Goal: Information Seeking & Learning: Learn about a topic

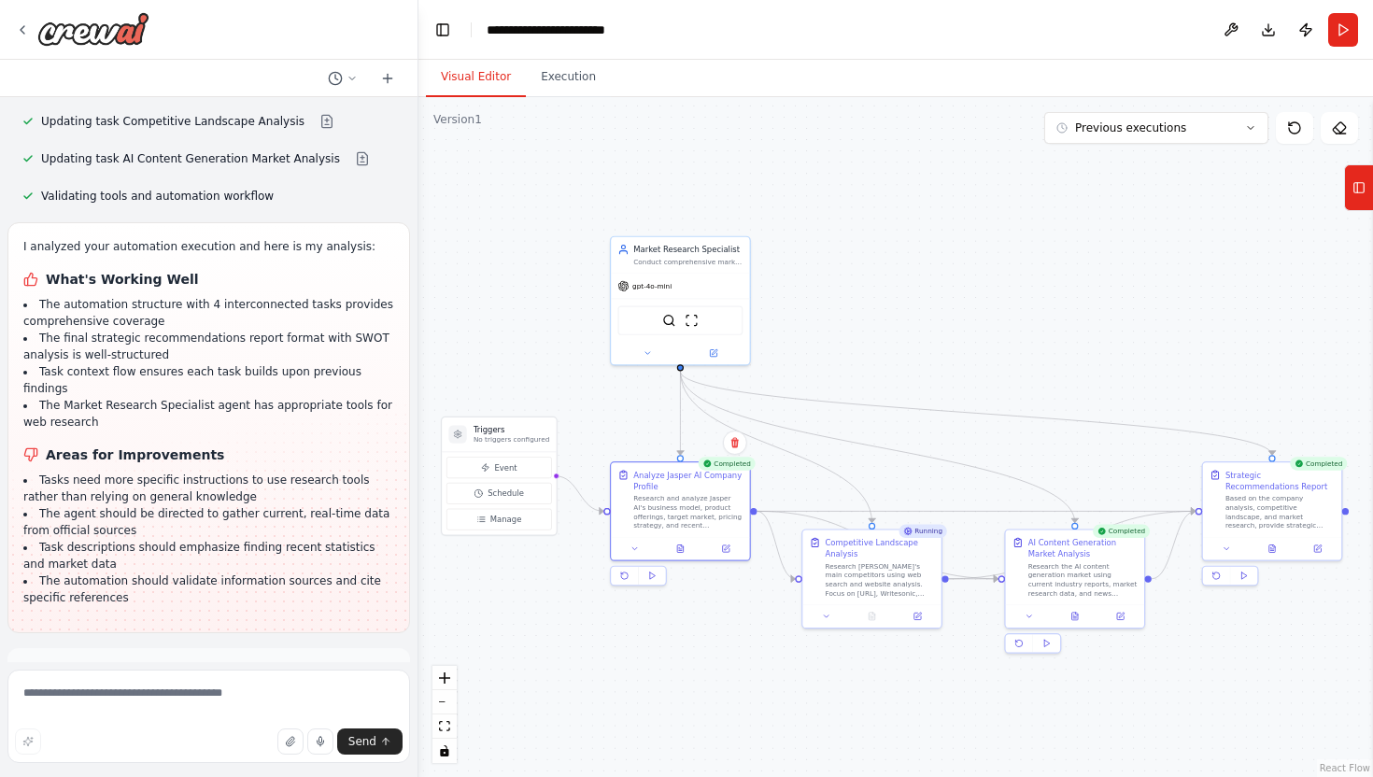
click at [464, 68] on button "Visual Editor" at bounding box center [476, 77] width 100 height 39
click at [688, 549] on button at bounding box center [681, 546] width 48 height 13
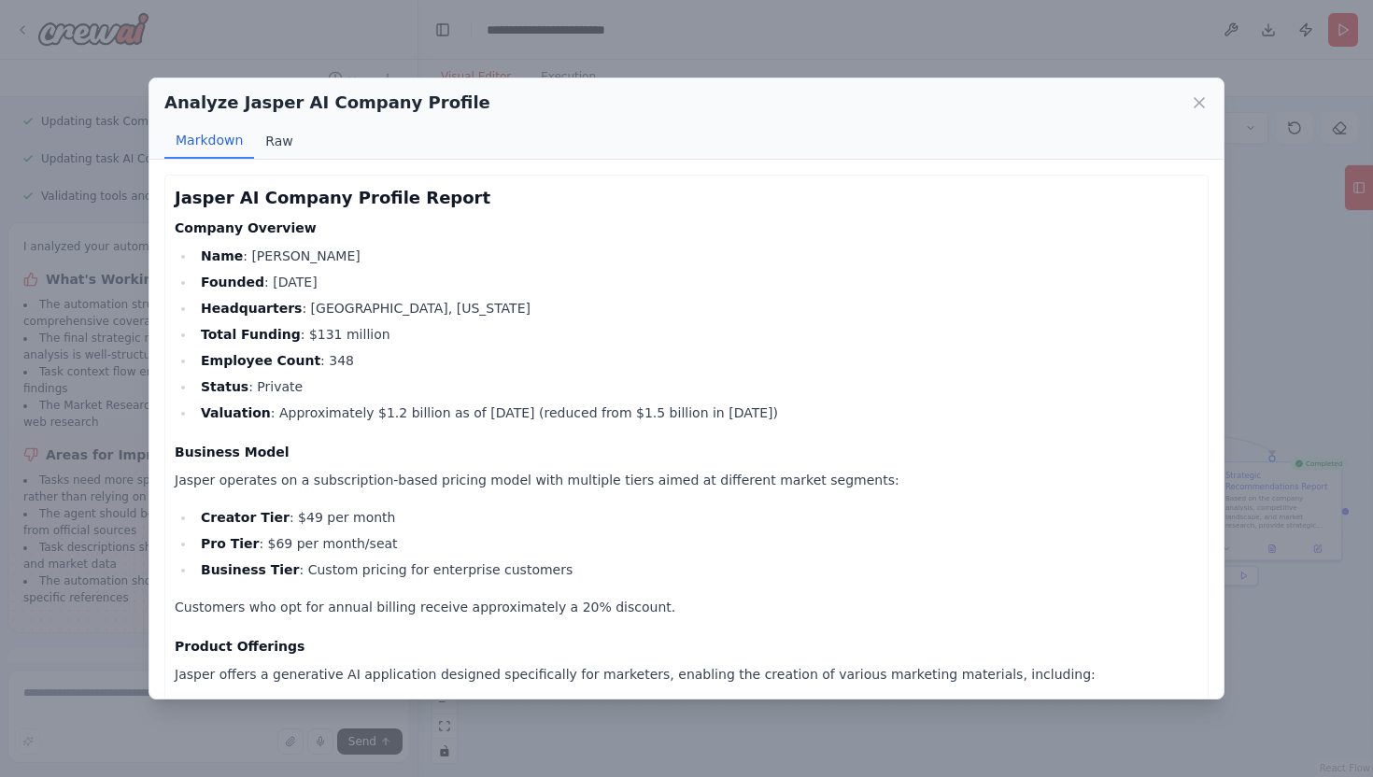
click at [282, 138] on button "Raw" at bounding box center [279, 141] width 50 height 36
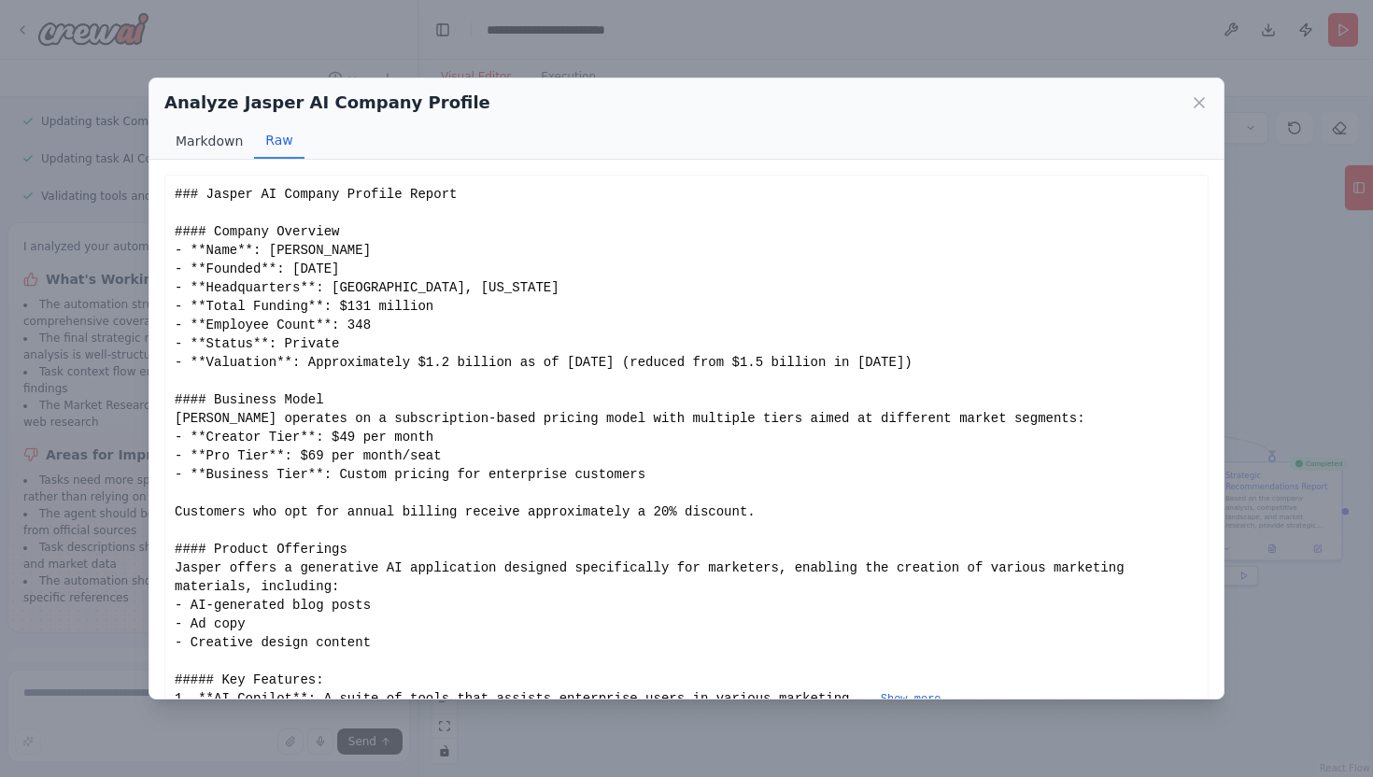
click at [219, 144] on button "Markdown" at bounding box center [209, 141] width 90 height 36
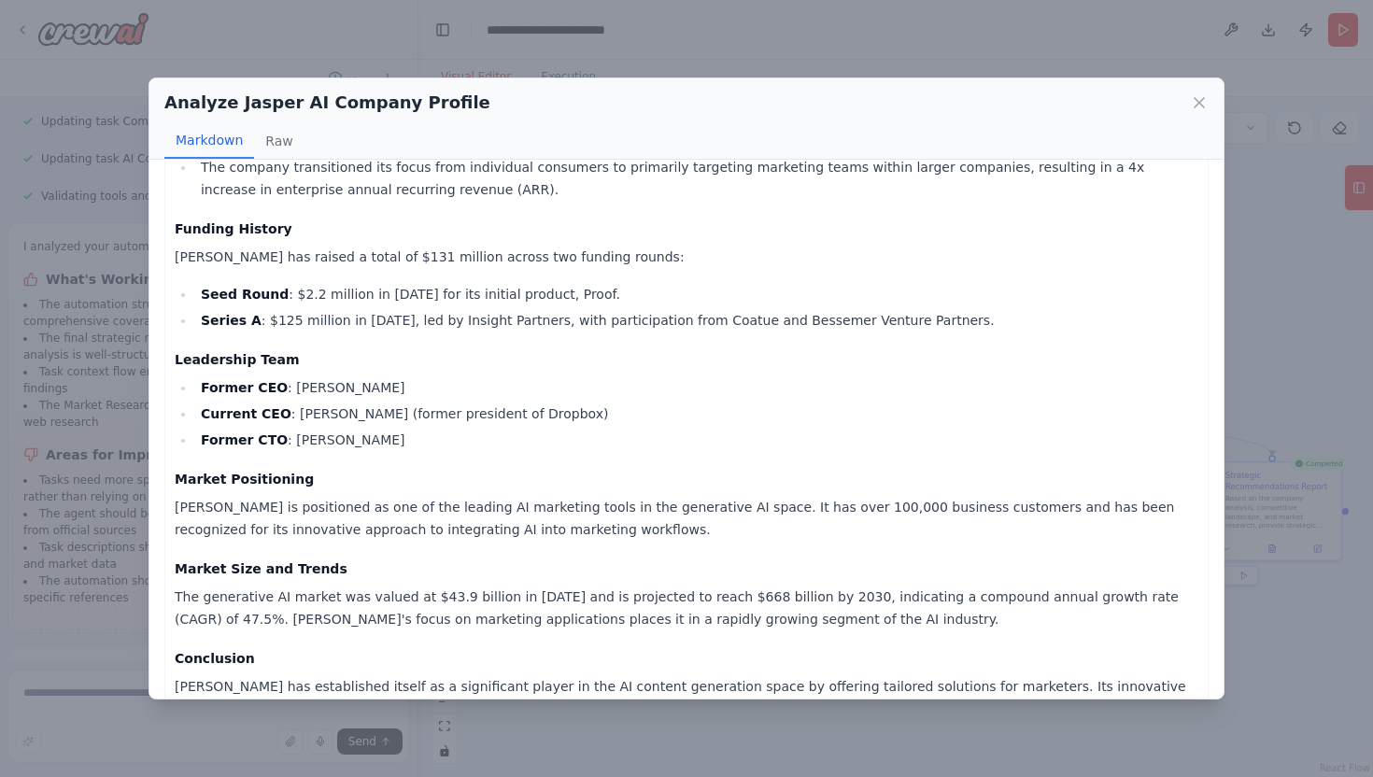
scroll to position [1283, 0]
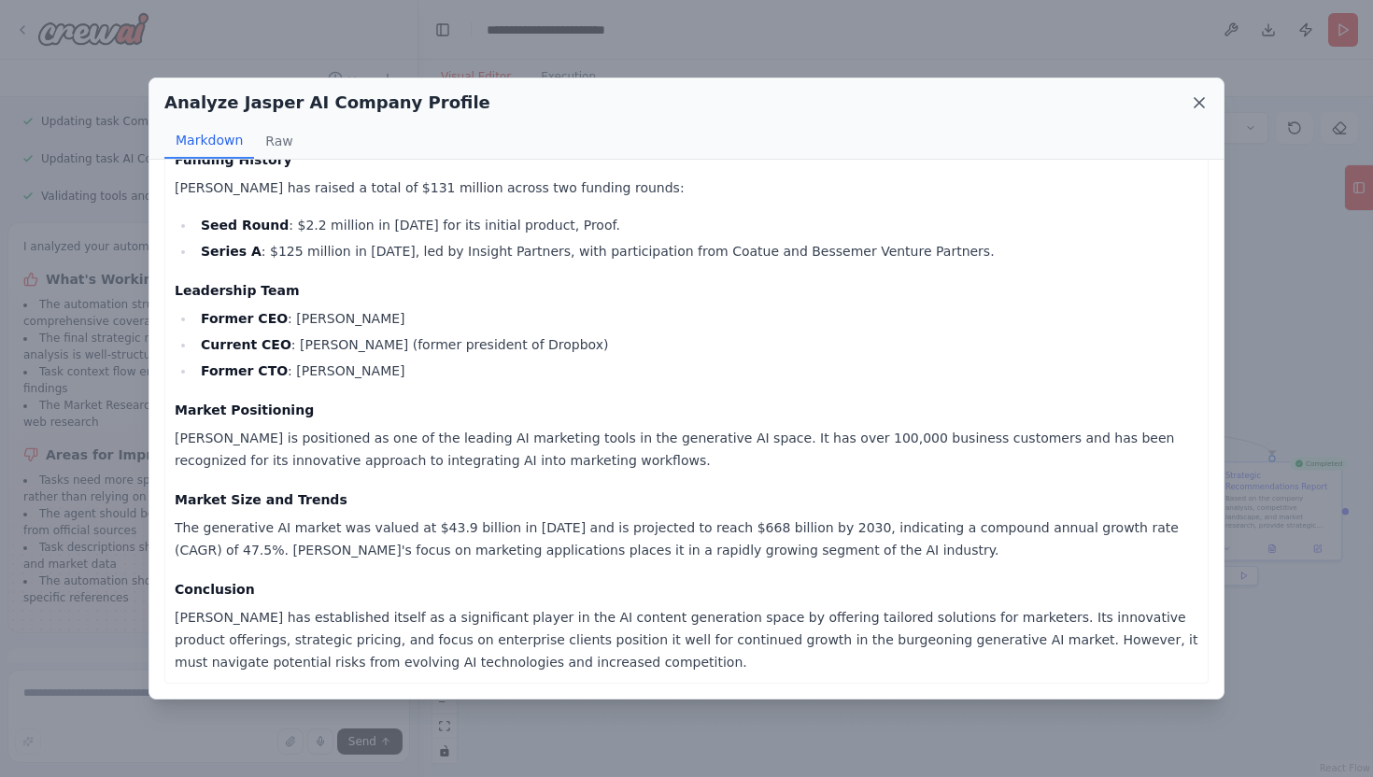
click at [1205, 105] on icon at bounding box center [1199, 102] width 19 height 19
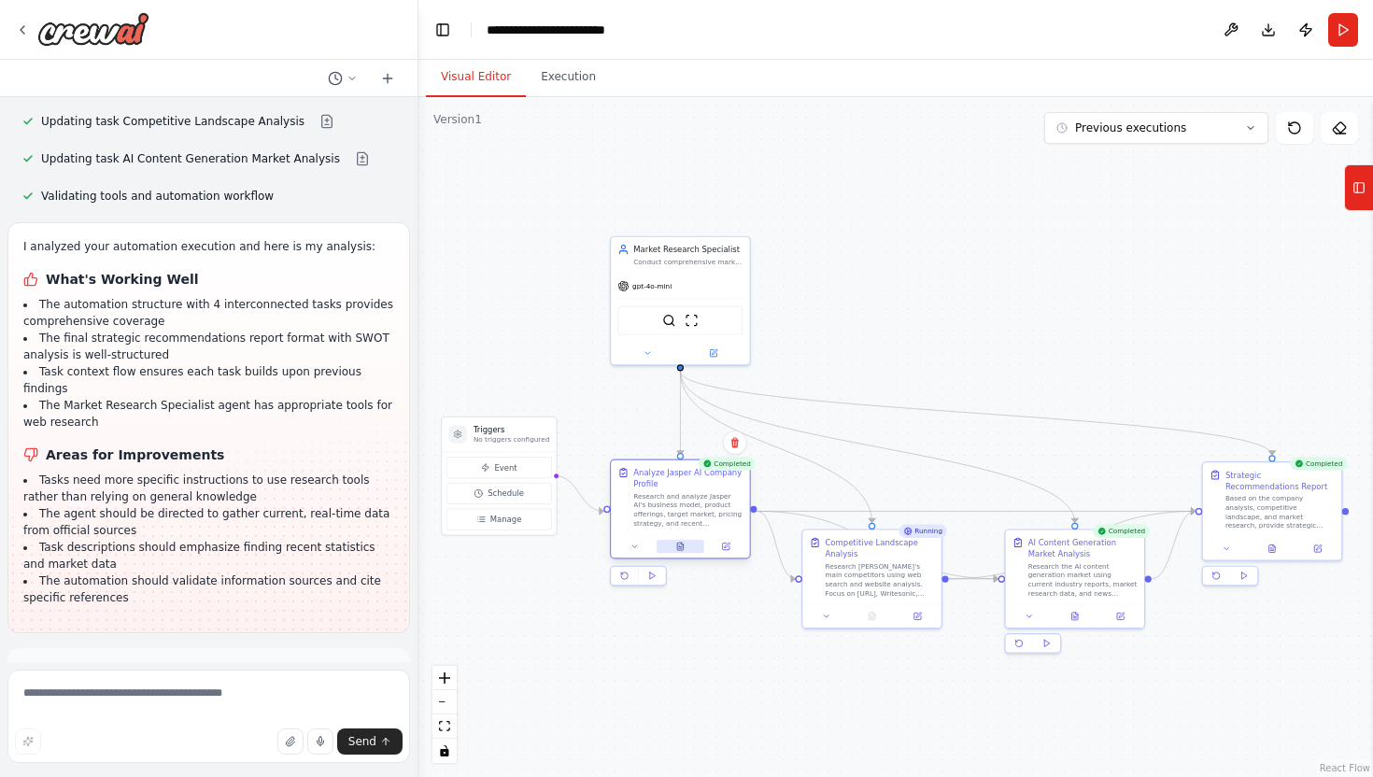
click at [678, 550] on icon at bounding box center [680, 546] width 9 height 9
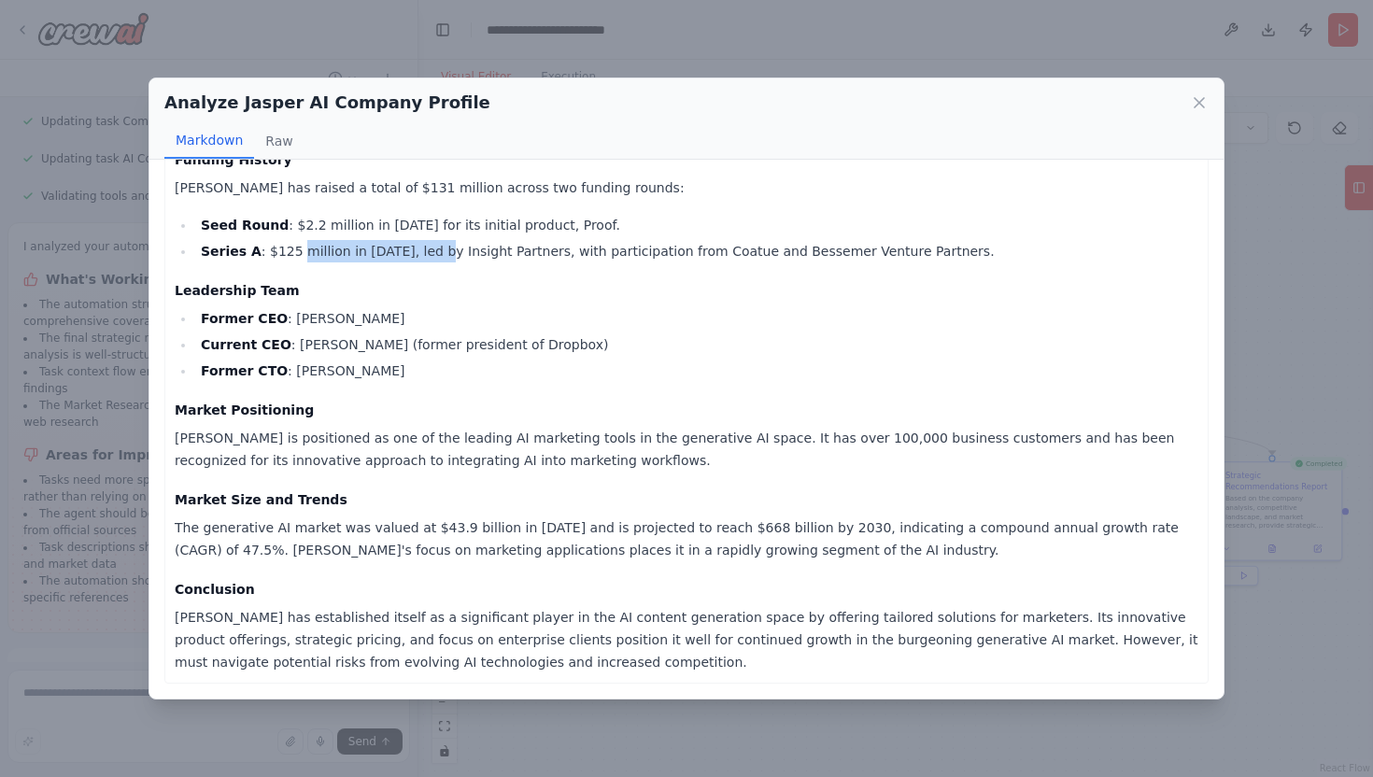
drag, startPoint x: 292, startPoint y: 248, endPoint x: 439, endPoint y: 256, distance: 146.9
click at [439, 256] on li "Series A : $125 million in [DATE], led by Insight Partners, with participation …" at bounding box center [696, 251] width 1003 height 22
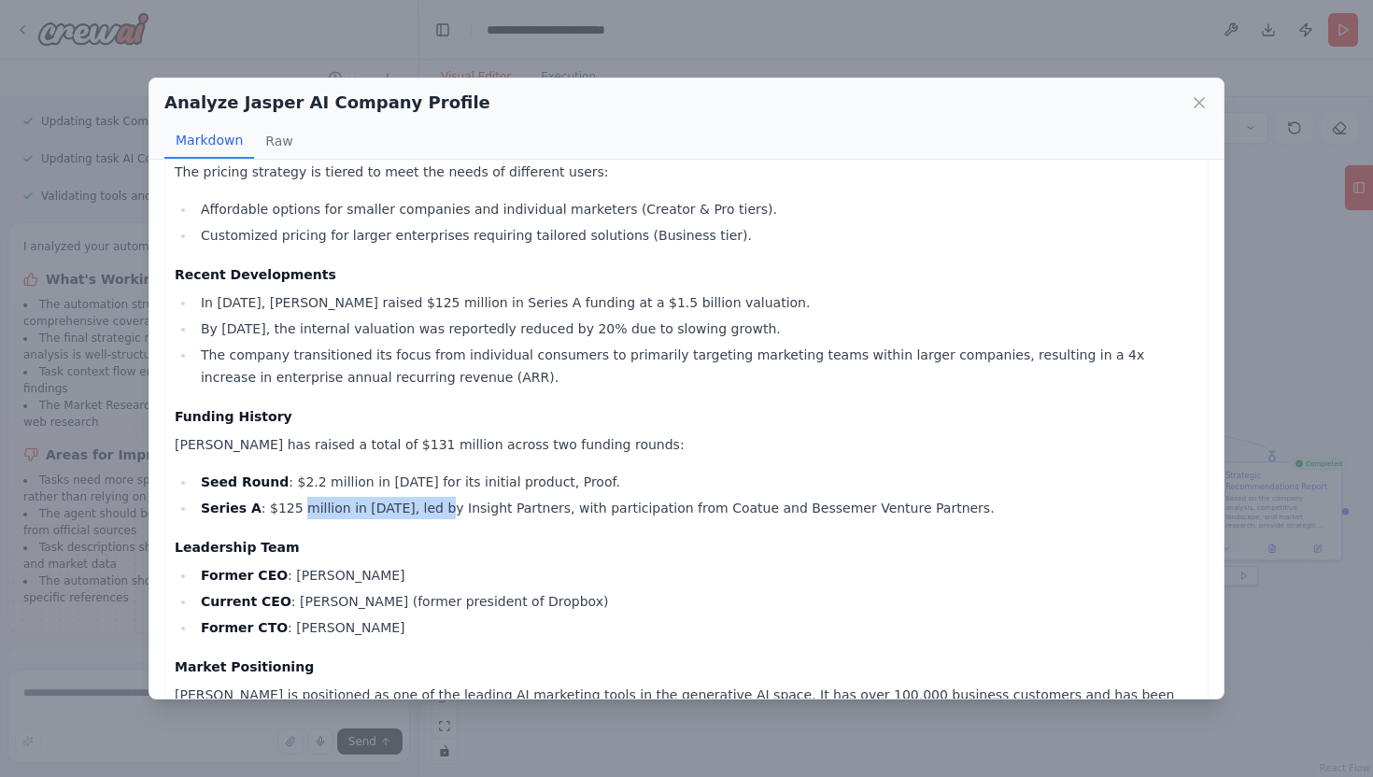
scroll to position [1027, 0]
drag, startPoint x: 377, startPoint y: 324, endPoint x: 536, endPoint y: 325, distance: 159.8
click at [538, 325] on li "By [DATE], the internal valuation was reportedly reduced by 20% due to slowing …" at bounding box center [696, 328] width 1003 height 22
click at [505, 371] on li "The company transitioned its focus from individual consumers to primarily targe…" at bounding box center [696, 365] width 1003 height 45
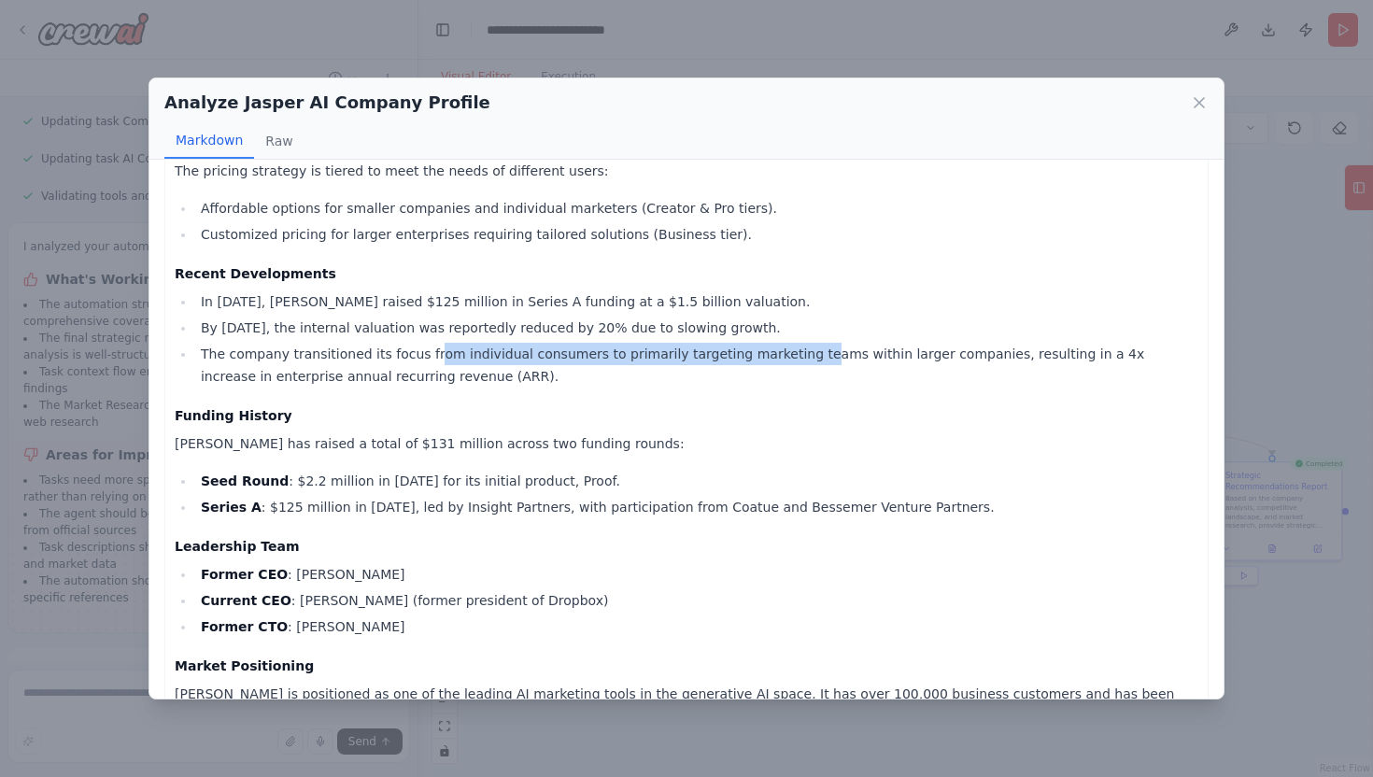
drag, startPoint x: 426, startPoint y: 346, endPoint x: 782, endPoint y: 346, distance: 356.0
click at [782, 346] on li "The company transitioned its focus from individual consumers to primarily targe…" at bounding box center [696, 365] width 1003 height 45
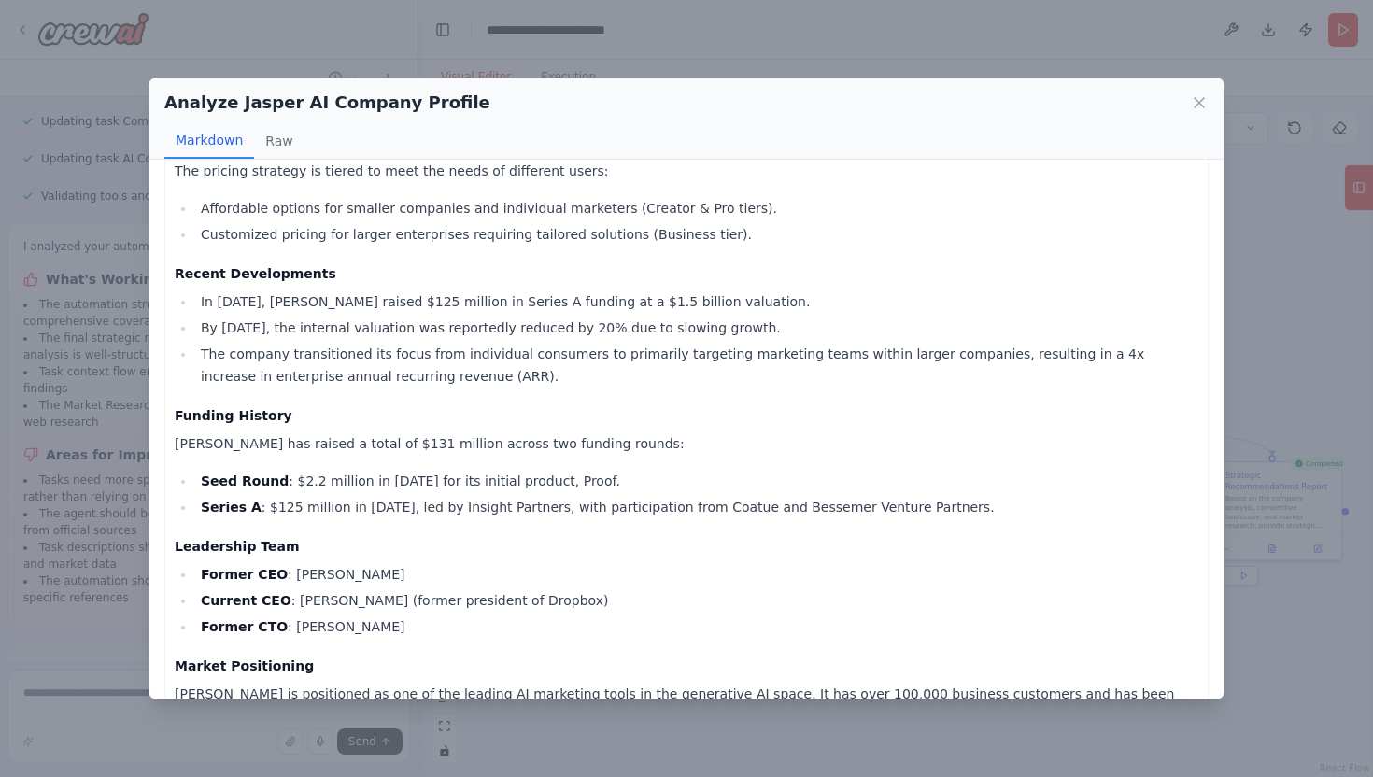
click at [1313, 355] on div "Analyze Jasper AI Company Profile Markdown Raw Jasper AI Company Profile Report…" at bounding box center [686, 388] width 1373 height 777
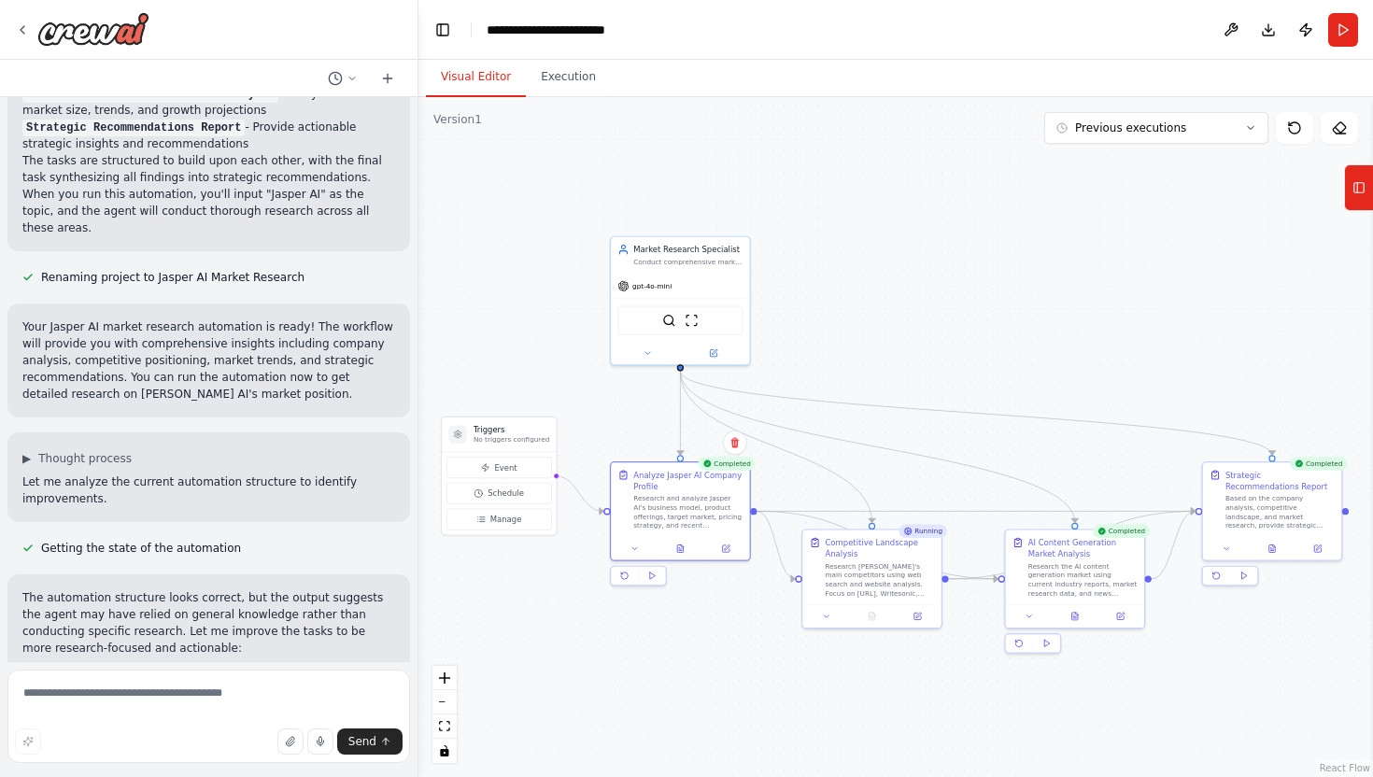
scroll to position [2257, 0]
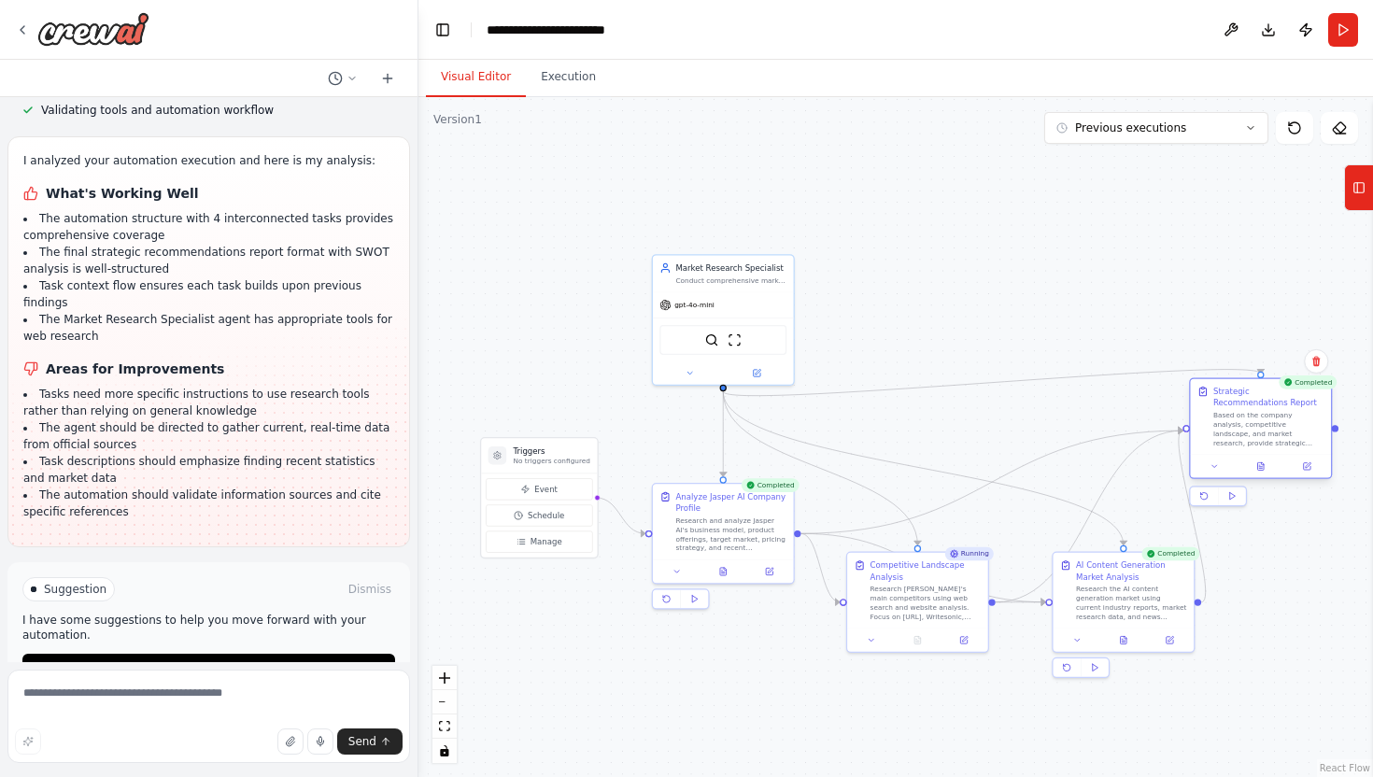
drag, startPoint x: 1329, startPoint y: 513, endPoint x: 1267, endPoint y: 406, distance: 123.1
click at [1267, 406] on div "Strategic Recommendations Report Based on the company analysis, competitive lan…" at bounding box center [1269, 417] width 111 height 62
click at [724, 574] on button at bounding box center [723, 569] width 49 height 14
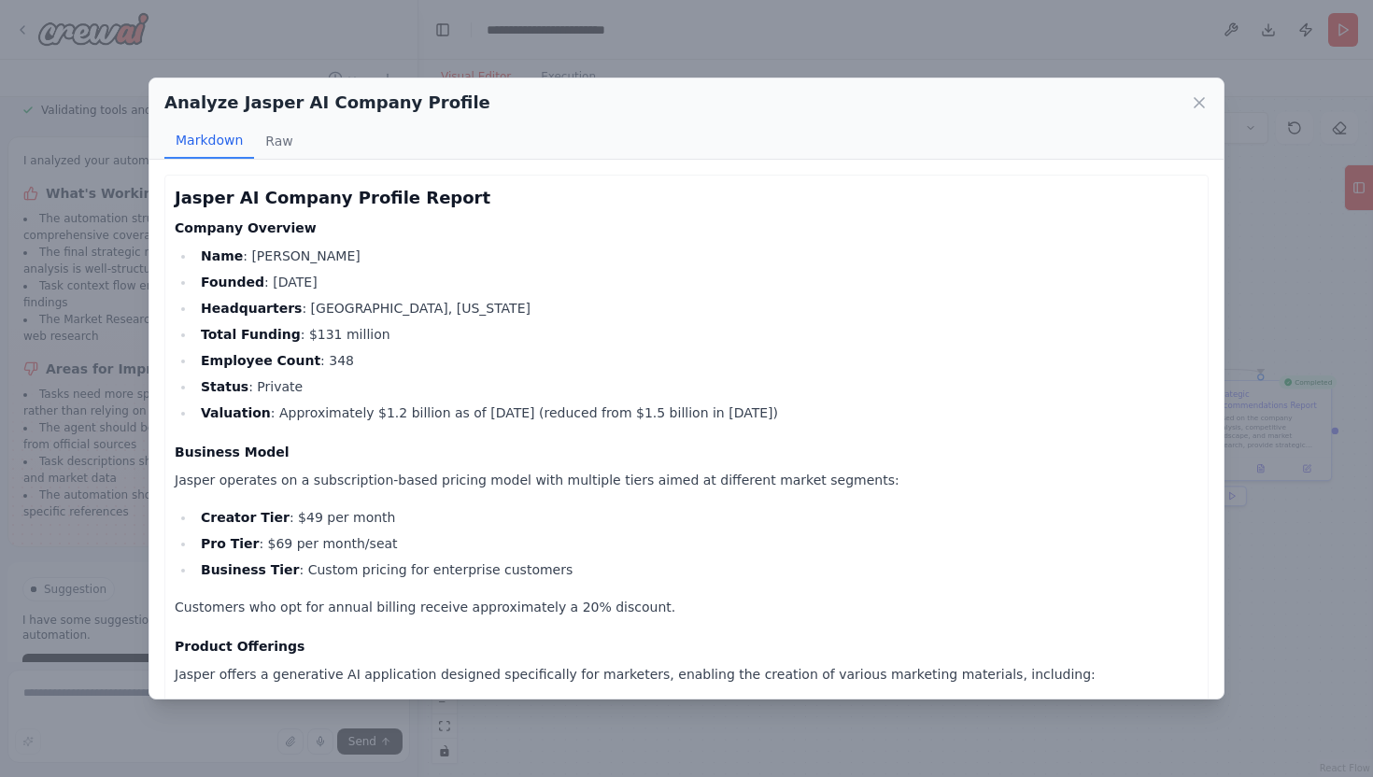
click at [793, 21] on div "Analyze Jasper AI Company Profile Markdown Raw Jasper AI Company Profile Report…" at bounding box center [686, 388] width 1373 height 777
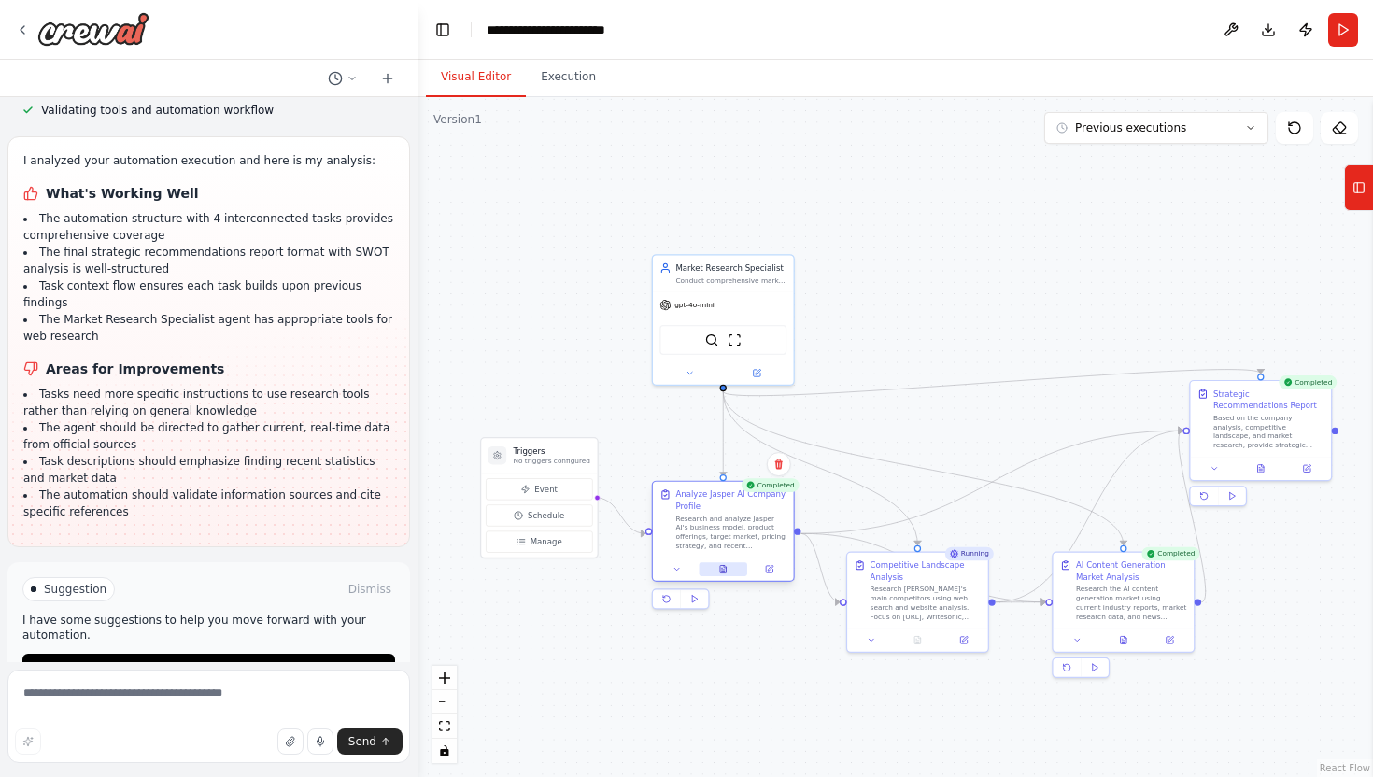
click at [729, 574] on button at bounding box center [723, 569] width 49 height 14
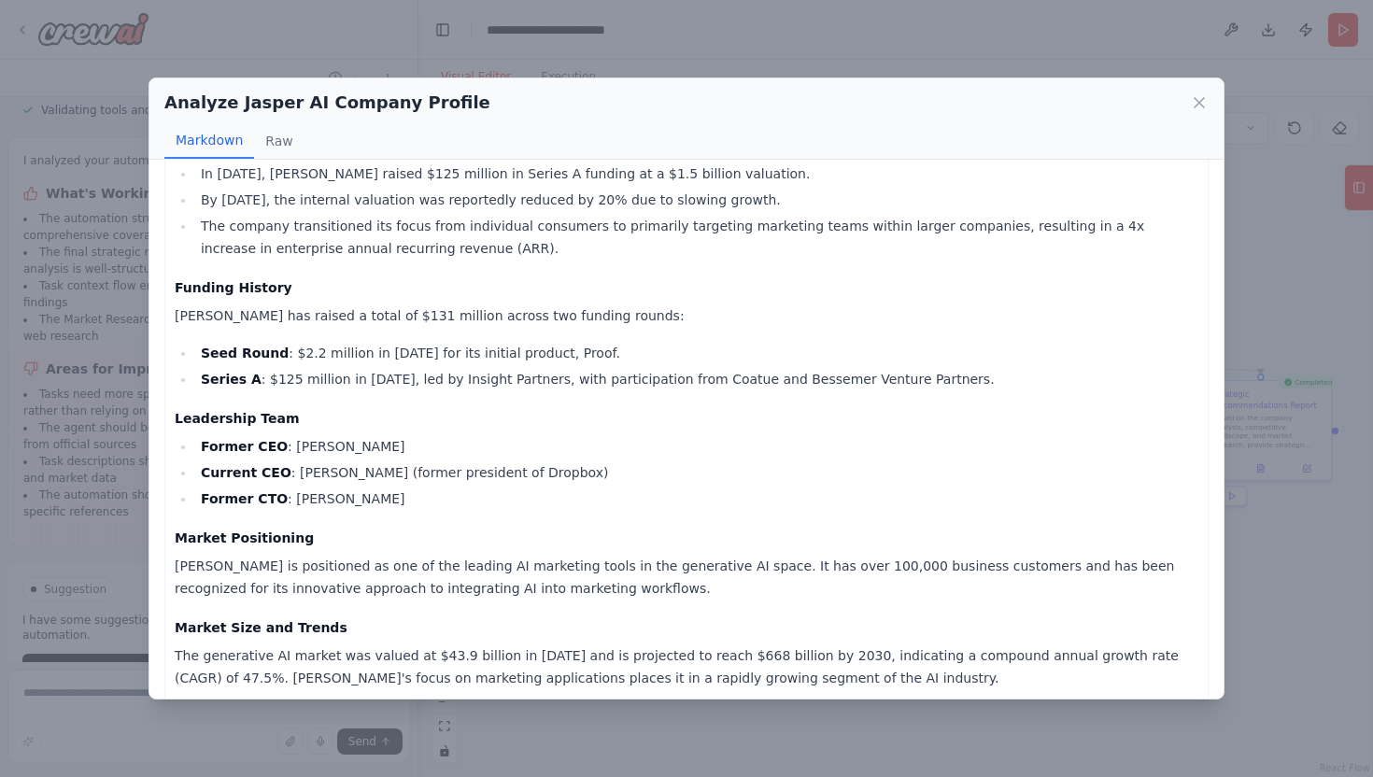
scroll to position [1228, 0]
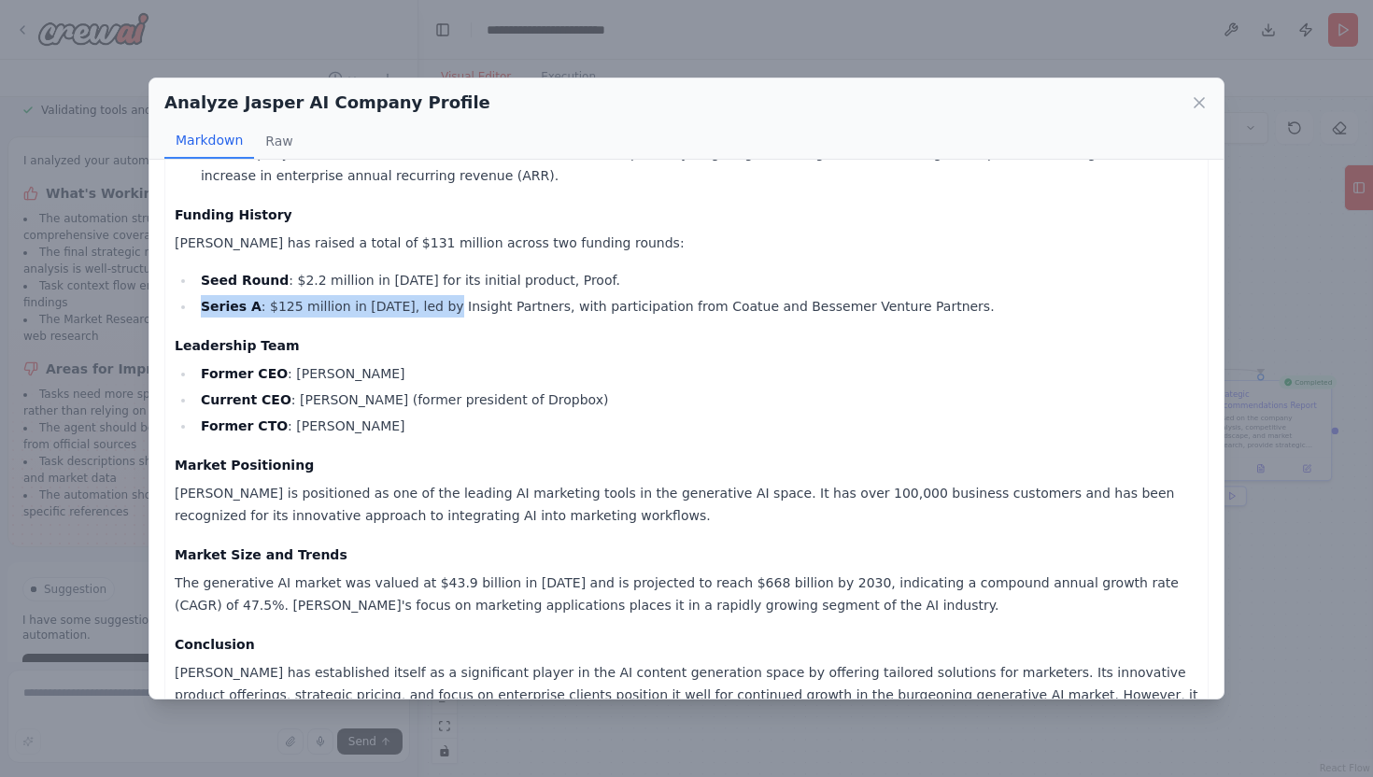
drag, startPoint x: 202, startPoint y: 306, endPoint x: 439, endPoint y: 312, distance: 237.4
click at [439, 312] on li "Series A : $125 million in [DATE], led by Insight Partners, with participation …" at bounding box center [696, 306] width 1003 height 22
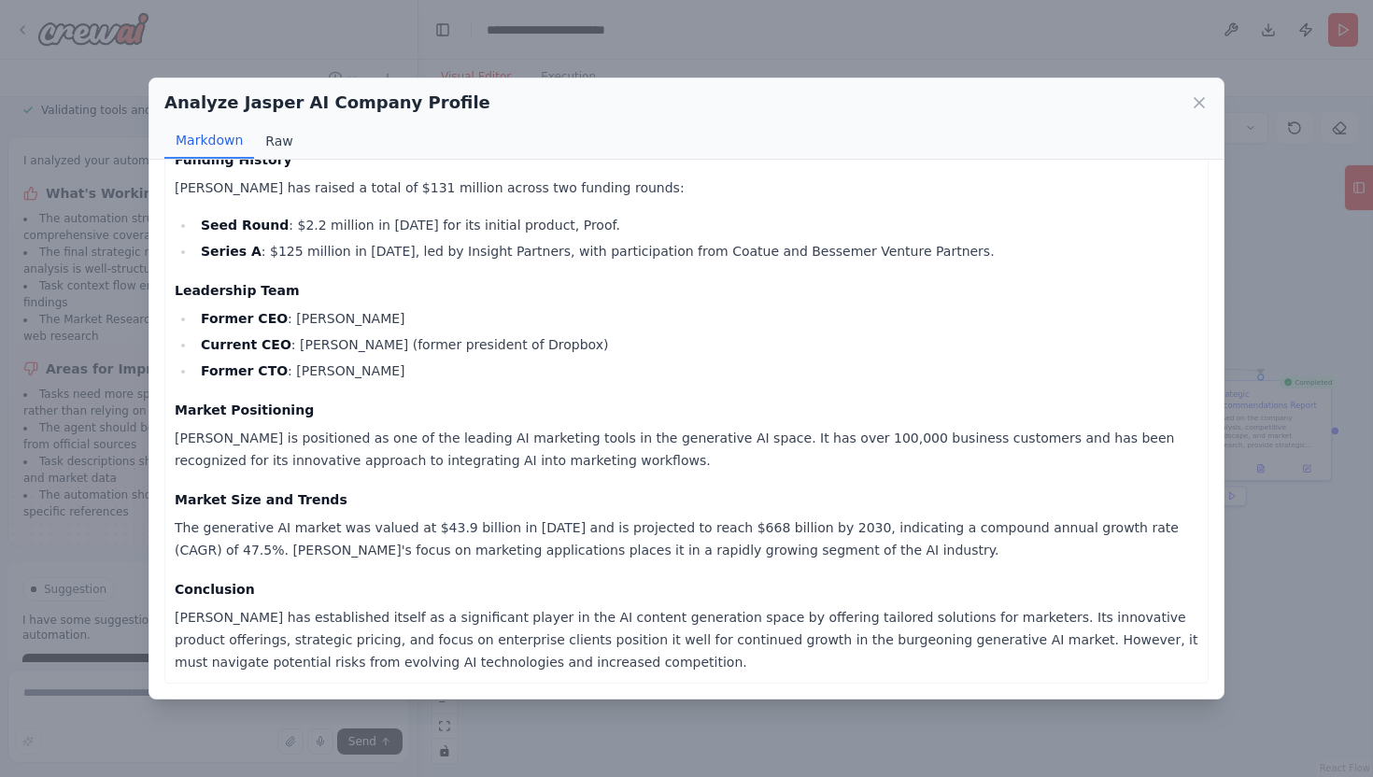
click at [273, 144] on button "Raw" at bounding box center [279, 141] width 50 height 36
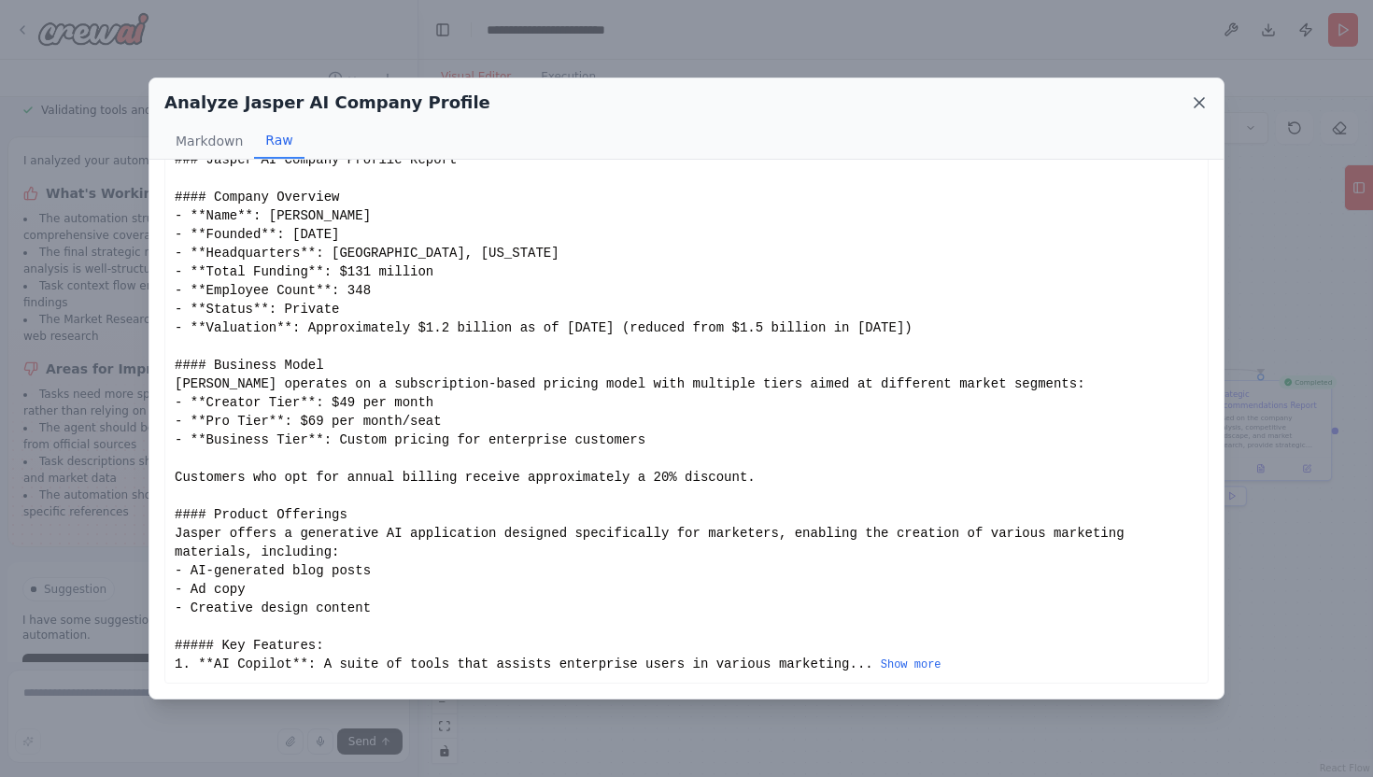
click at [1195, 102] on icon at bounding box center [1199, 102] width 19 height 19
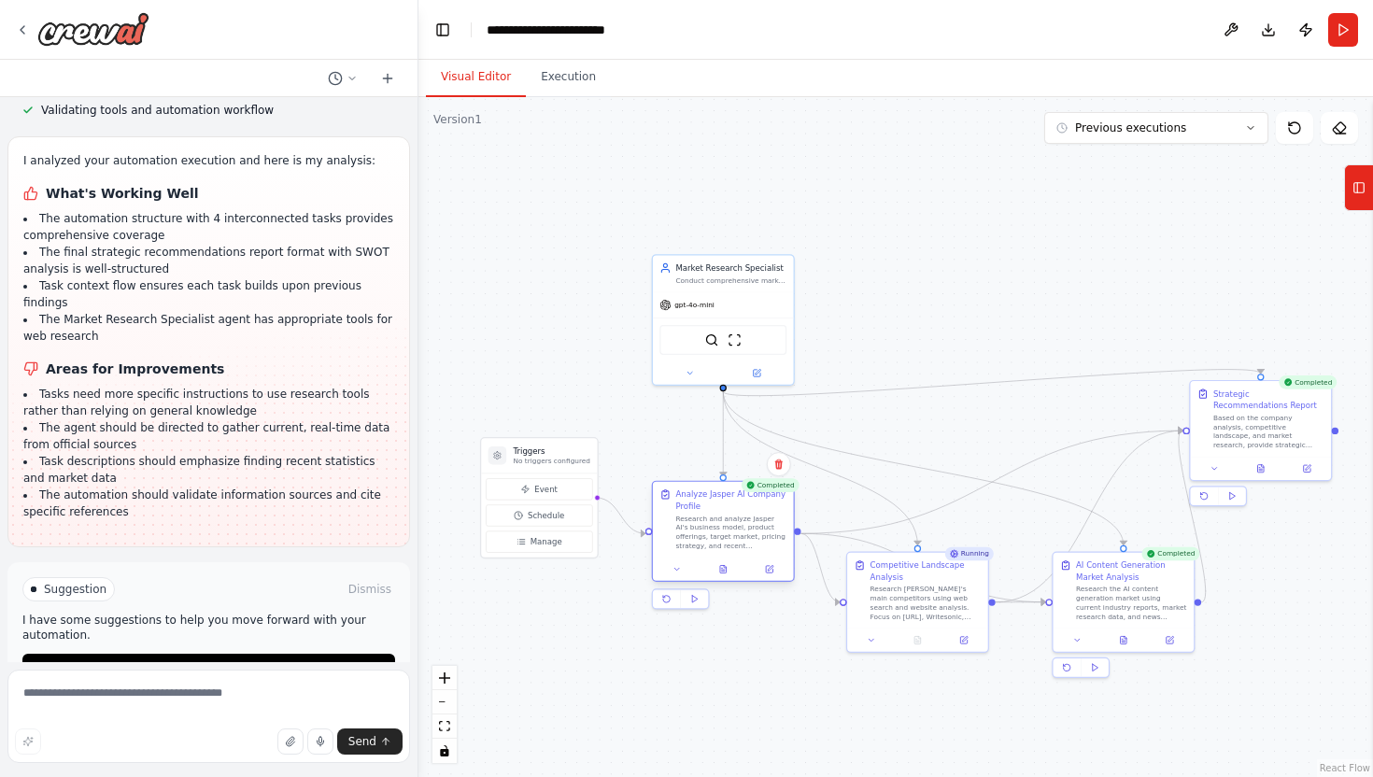
click at [771, 577] on div at bounding box center [723, 569] width 141 height 23
click at [772, 567] on icon at bounding box center [771, 568] width 6 height 6
click at [567, 86] on button "Execution" at bounding box center [568, 77] width 85 height 39
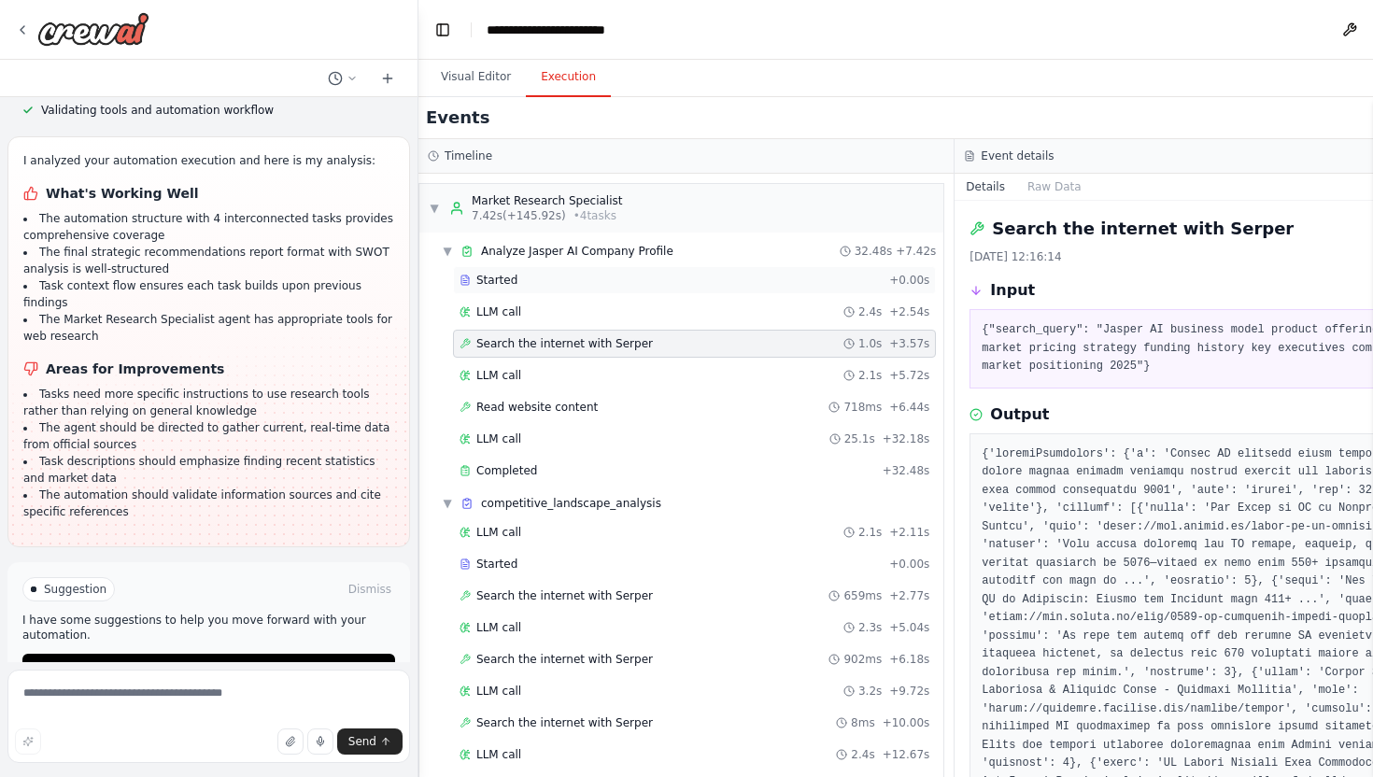
click at [574, 280] on div "Started" at bounding box center [671, 280] width 422 height 15
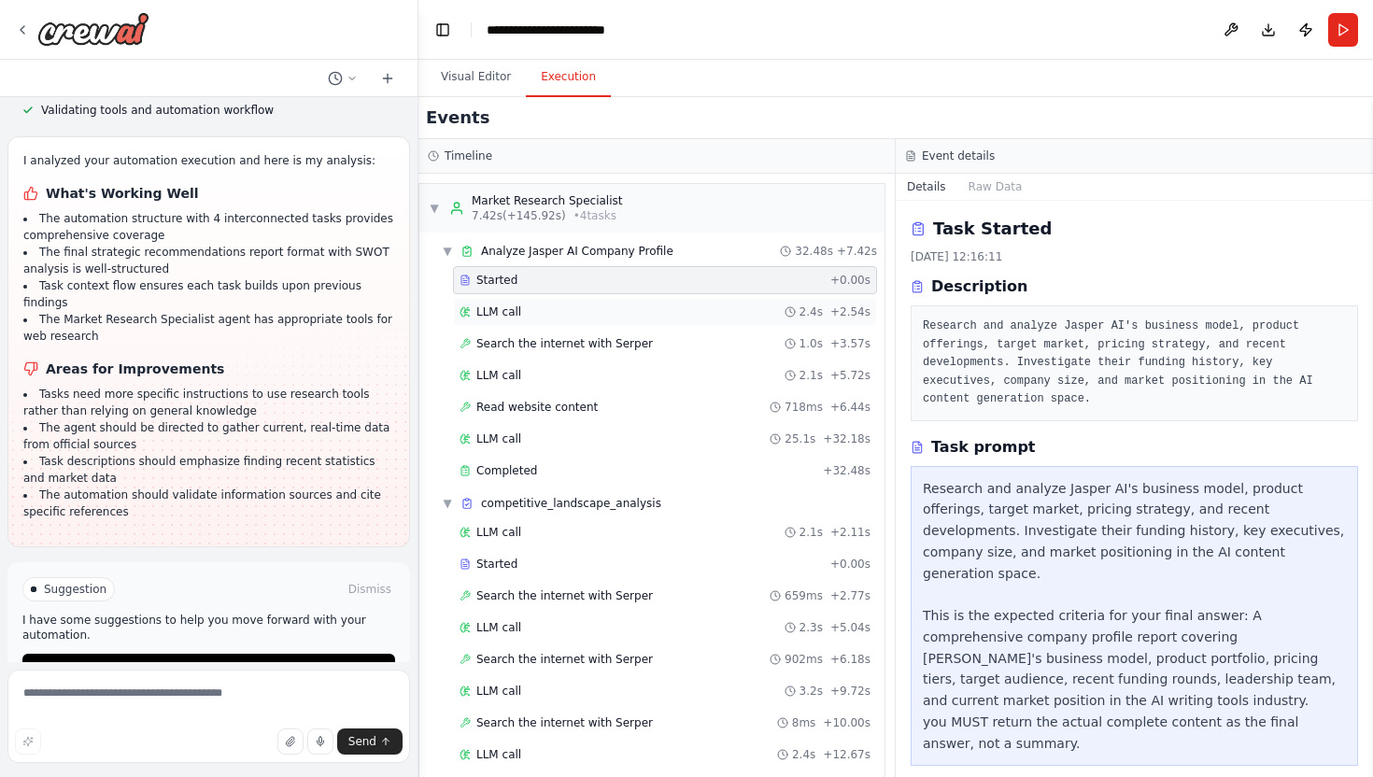
click at [544, 312] on div "LLM call 2.4s + 2.54s" at bounding box center [665, 312] width 411 height 15
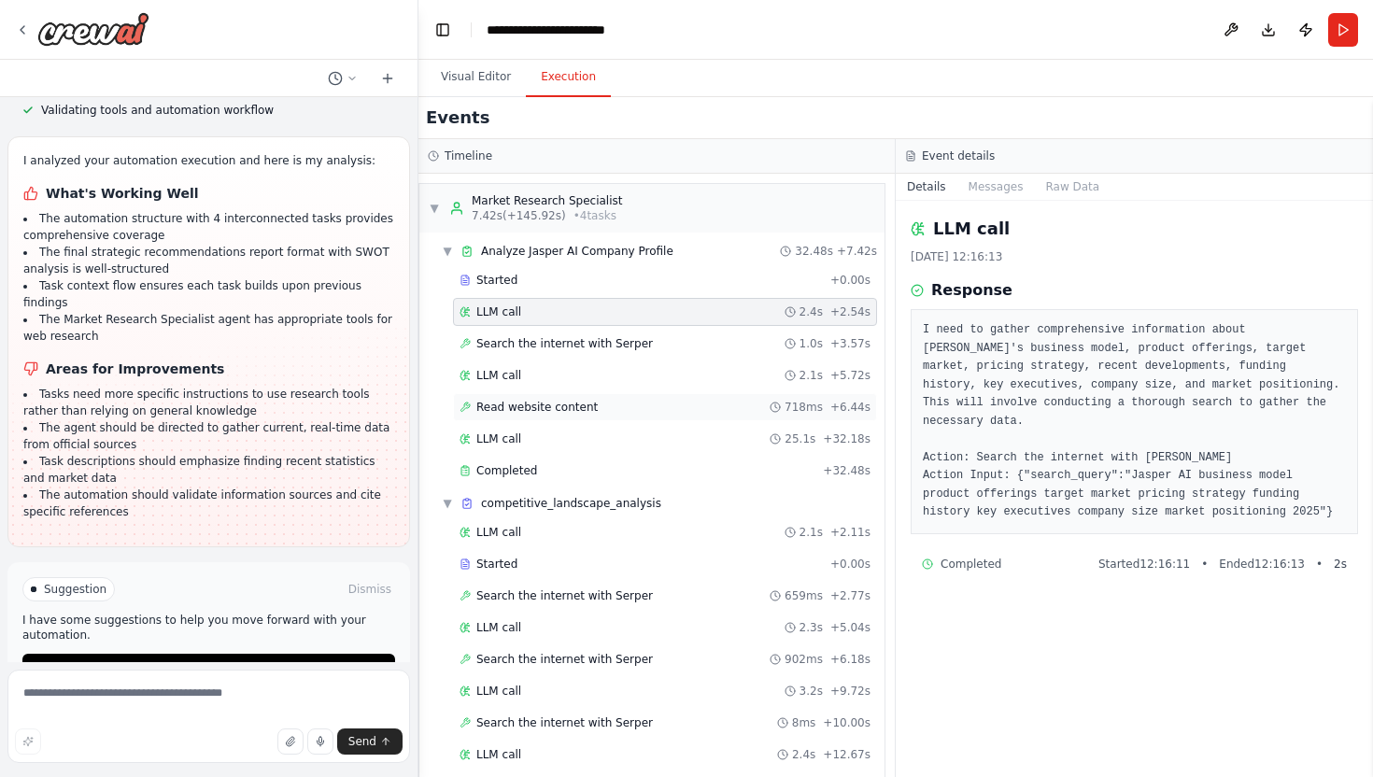
click at [549, 411] on span "Read website content" at bounding box center [537, 407] width 121 height 15
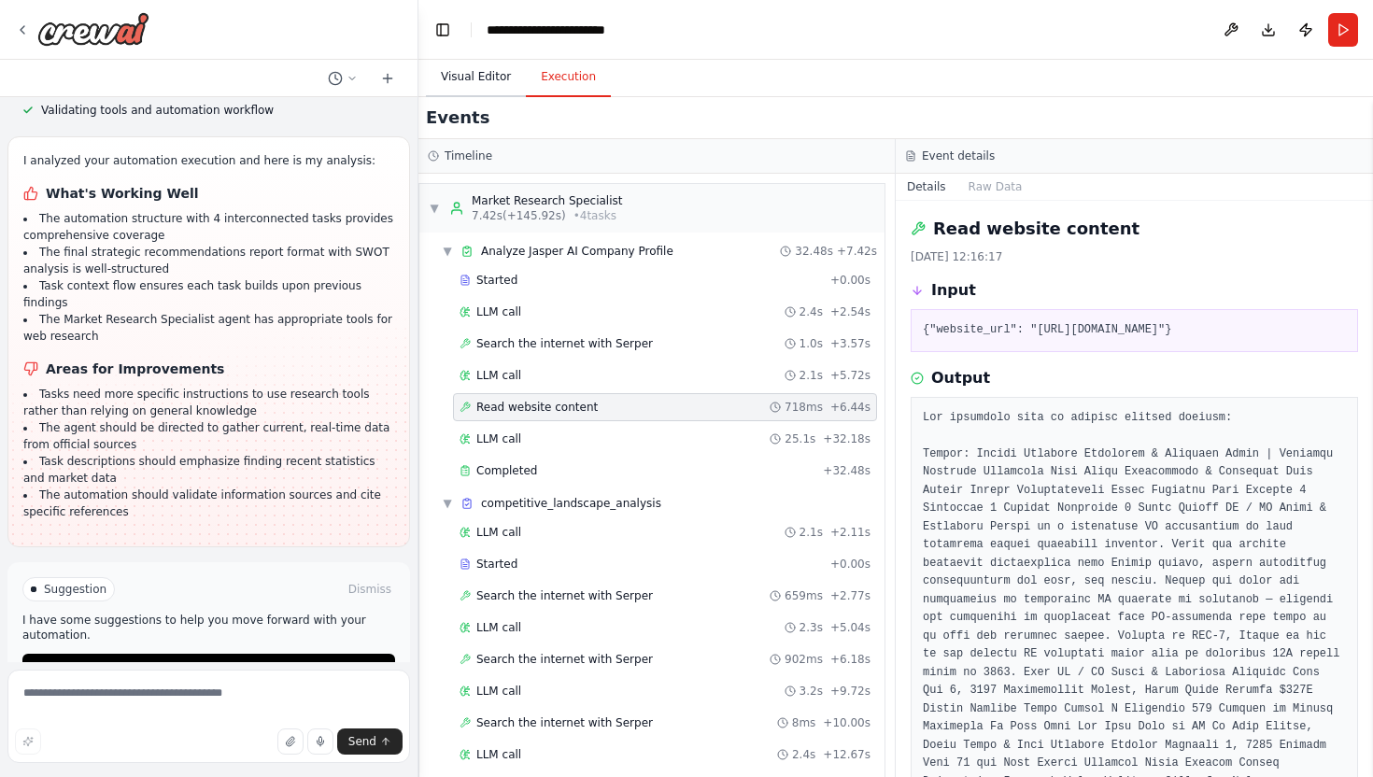
click at [478, 71] on button "Visual Editor" at bounding box center [476, 77] width 100 height 39
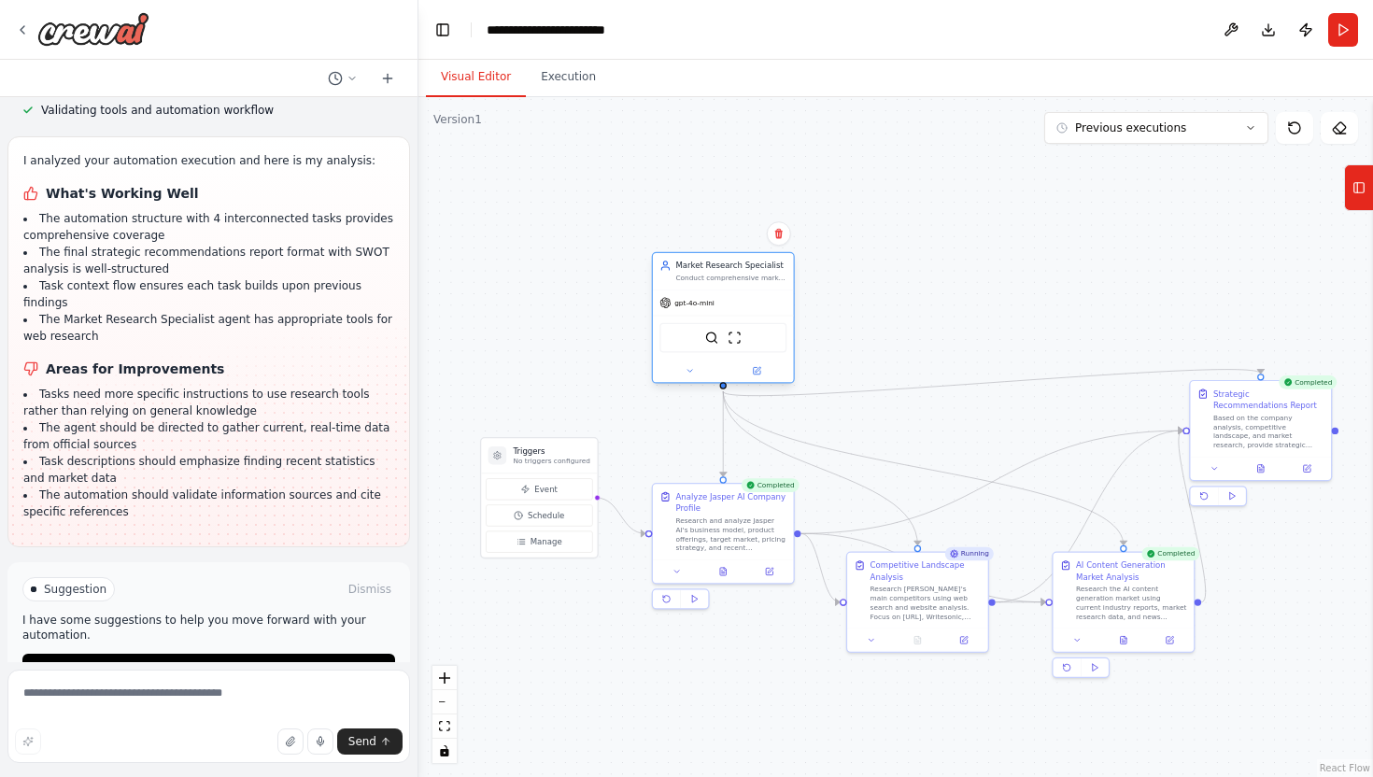
click at [750, 334] on div "SerperDevTool ScrapeWebsiteTool" at bounding box center [723, 338] width 127 height 30
click at [761, 375] on button at bounding box center [756, 371] width 64 height 14
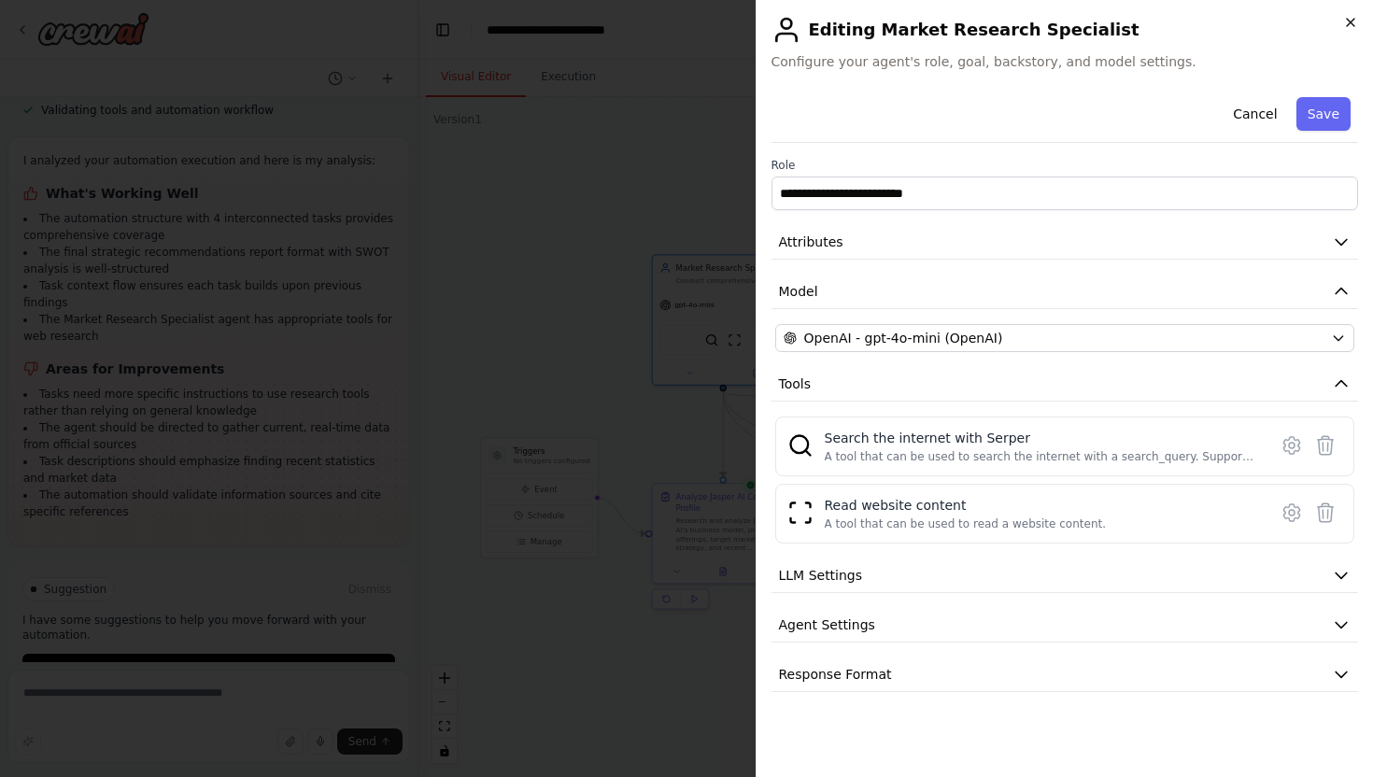
click at [1349, 21] on icon "button" at bounding box center [1350, 22] width 7 height 7
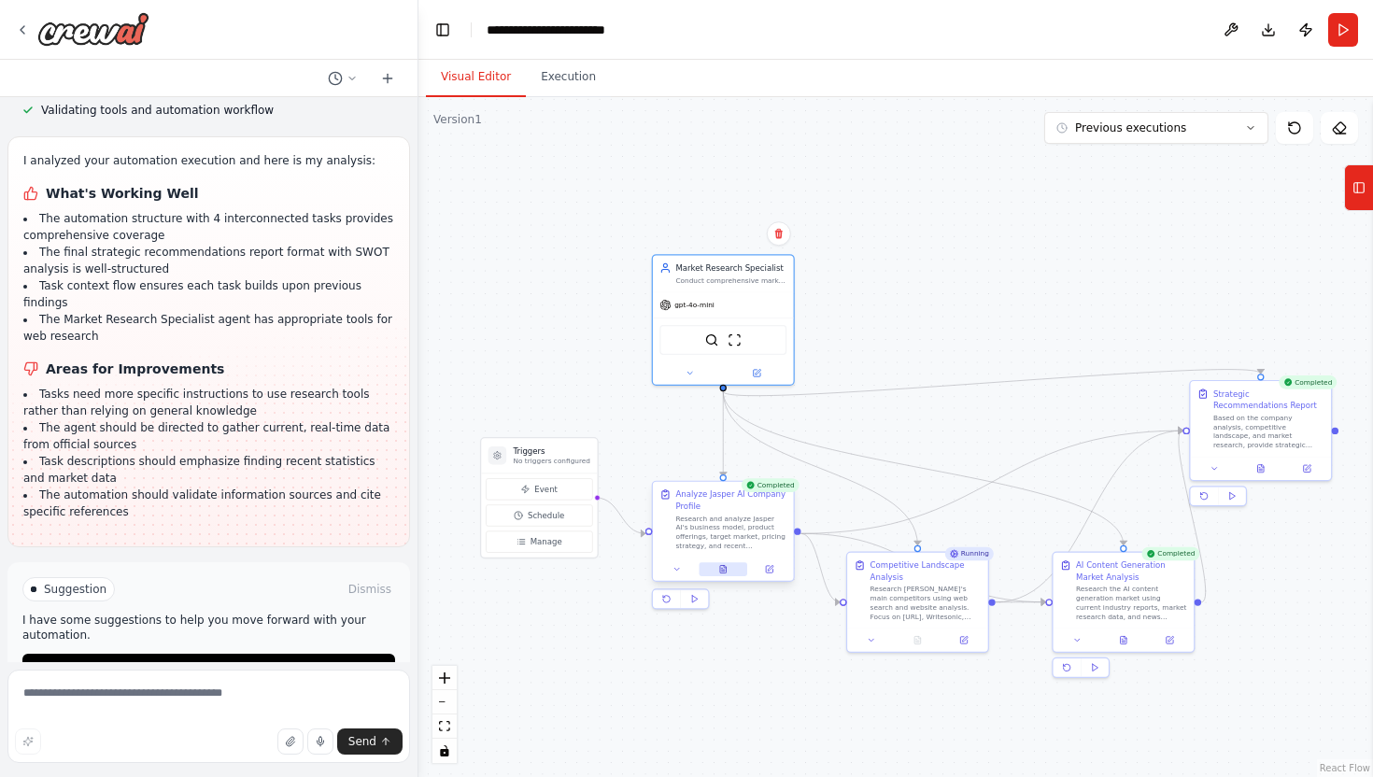
click at [722, 568] on icon at bounding box center [723, 568] width 7 height 7
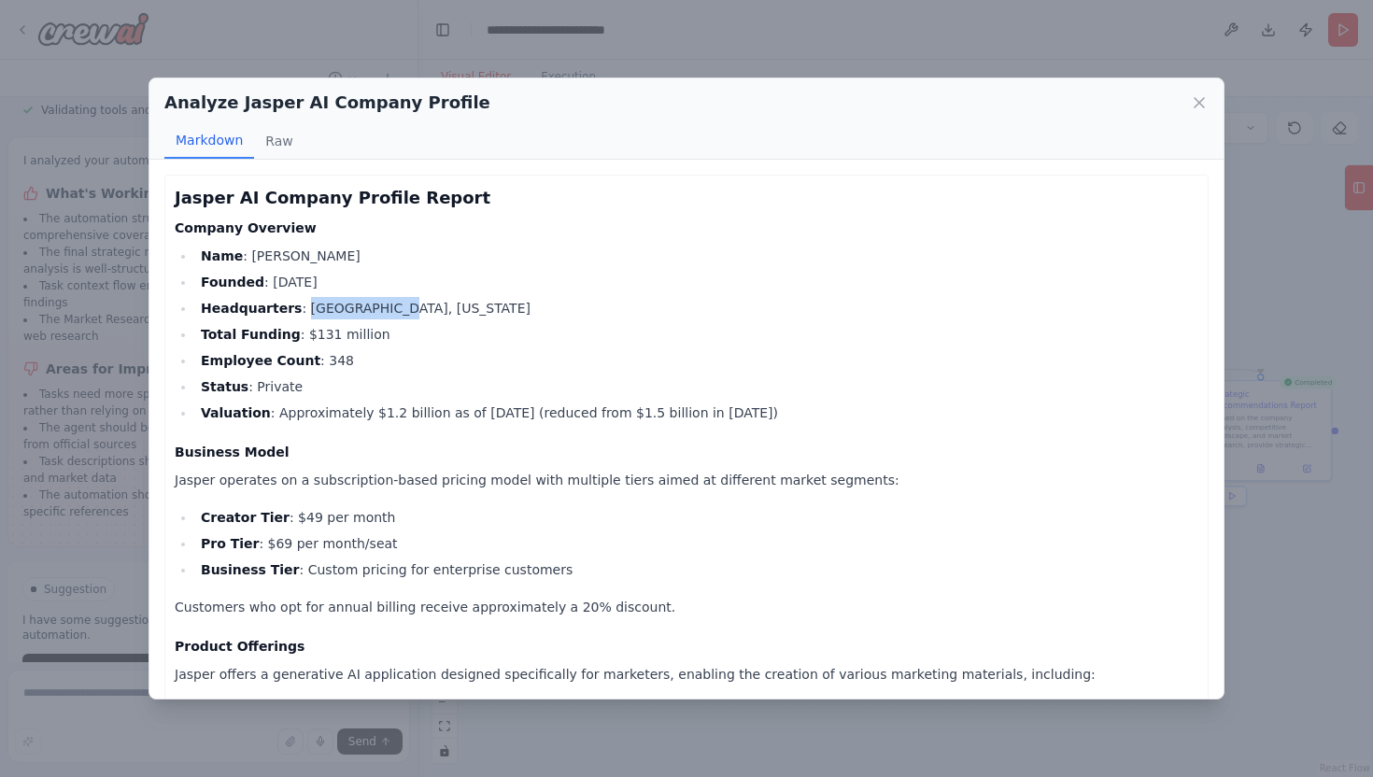
drag, startPoint x: 294, startPoint y: 309, endPoint x: 390, endPoint y: 309, distance: 95.3
click at [390, 309] on li "Headquarters : [GEOGRAPHIC_DATA], [US_STATE]" at bounding box center [696, 308] width 1003 height 22
drag, startPoint x: 334, startPoint y: 363, endPoint x: 313, endPoint y: 364, distance: 21.5
click at [312, 364] on li "Employee Count : 348" at bounding box center [696, 360] width 1003 height 22
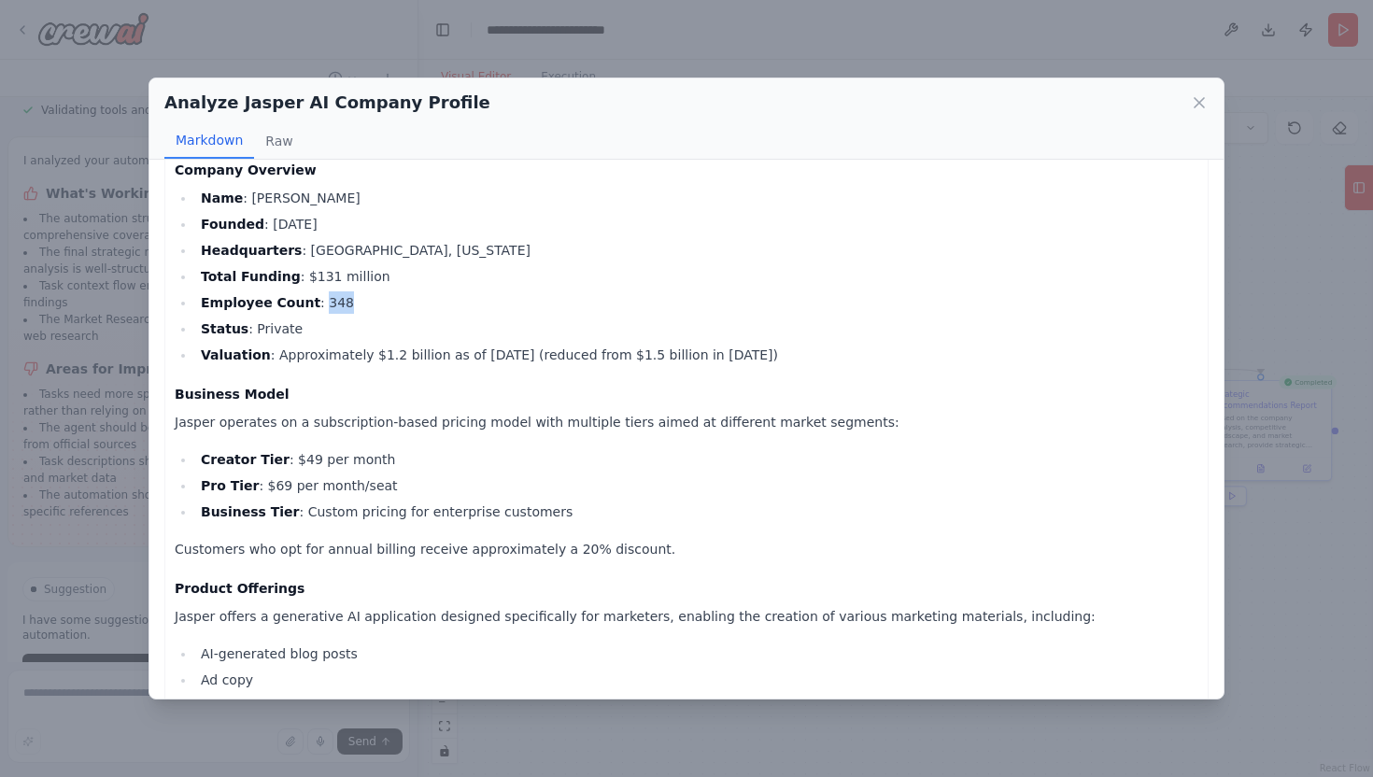
scroll to position [60, 0]
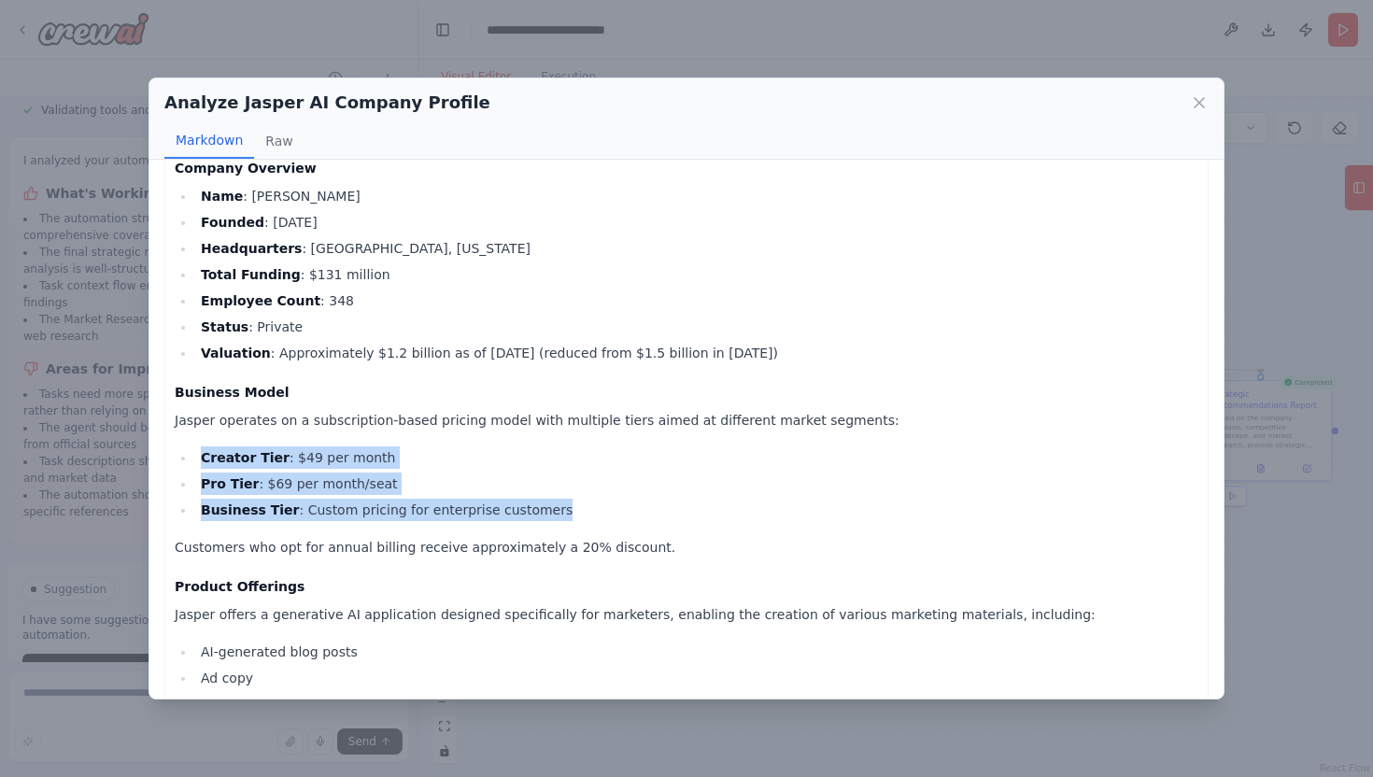
drag, startPoint x: 203, startPoint y: 460, endPoint x: 557, endPoint y: 508, distance: 357.4
click at [557, 508] on ul "Creator Tier : $49 per month Pro Tier : $69 per month/seat Business Tier : Cust…" at bounding box center [687, 484] width 1024 height 75
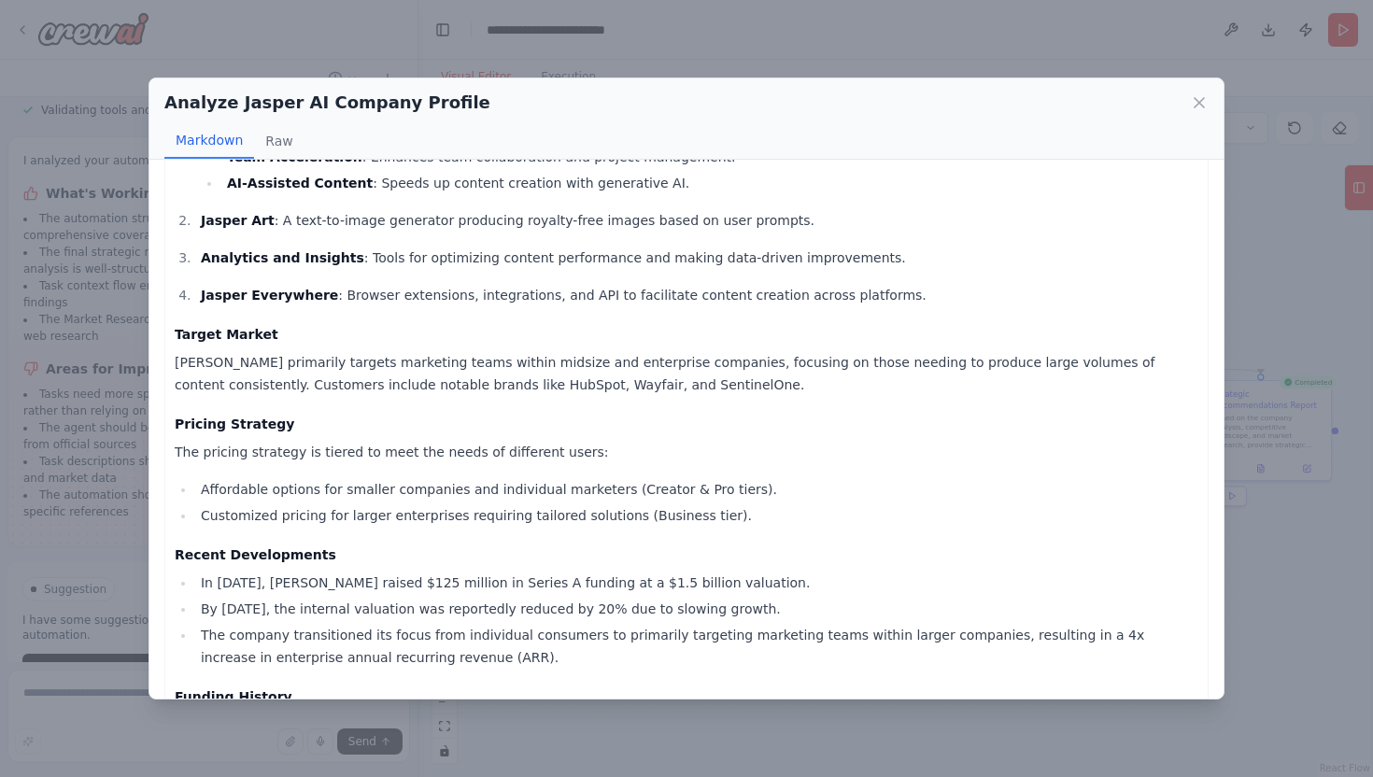
scroll to position [748, 0]
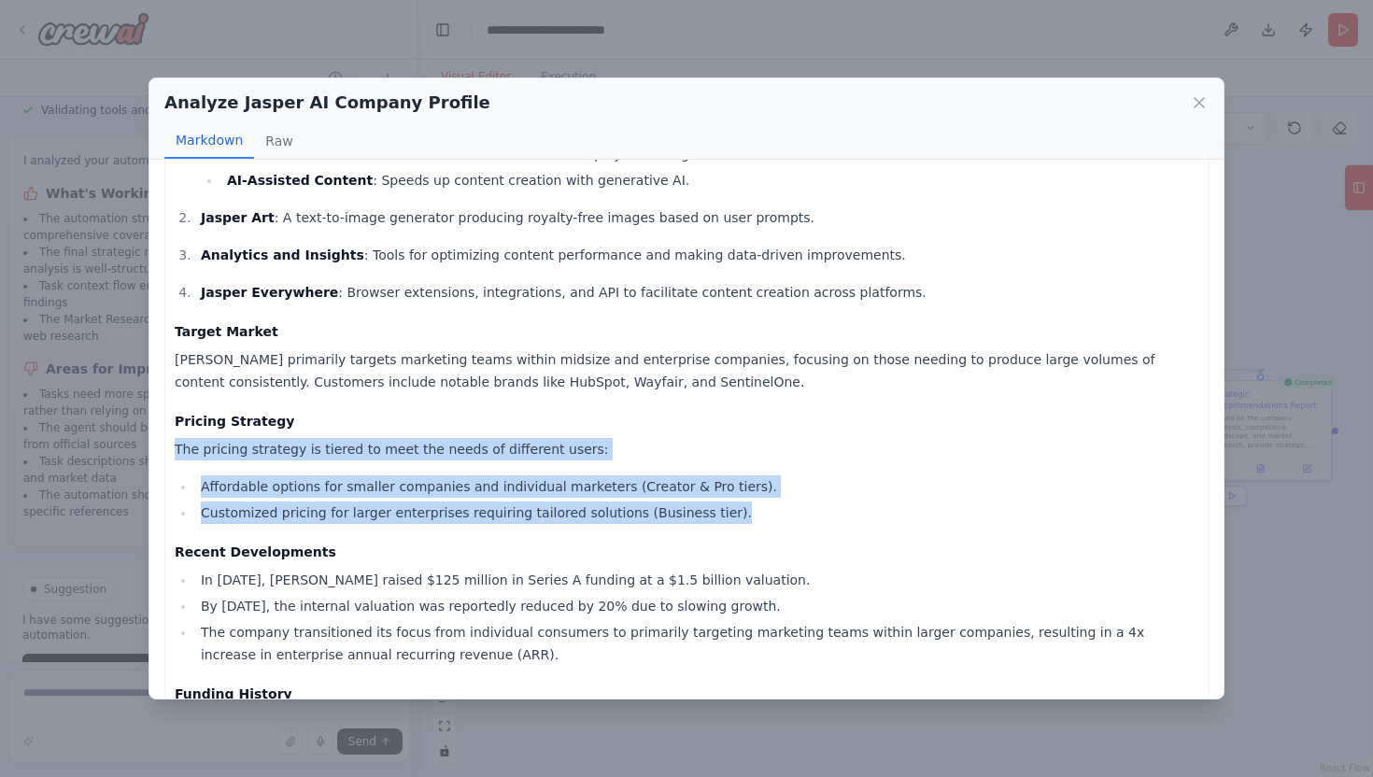
drag, startPoint x: 716, startPoint y: 514, endPoint x: 171, endPoint y: 445, distance: 549.1
click at [171, 445] on div "Jasper AI Company Profile Report Company Overview Name : [PERSON_NAME] Founded …" at bounding box center [686, 322] width 1045 height 1792
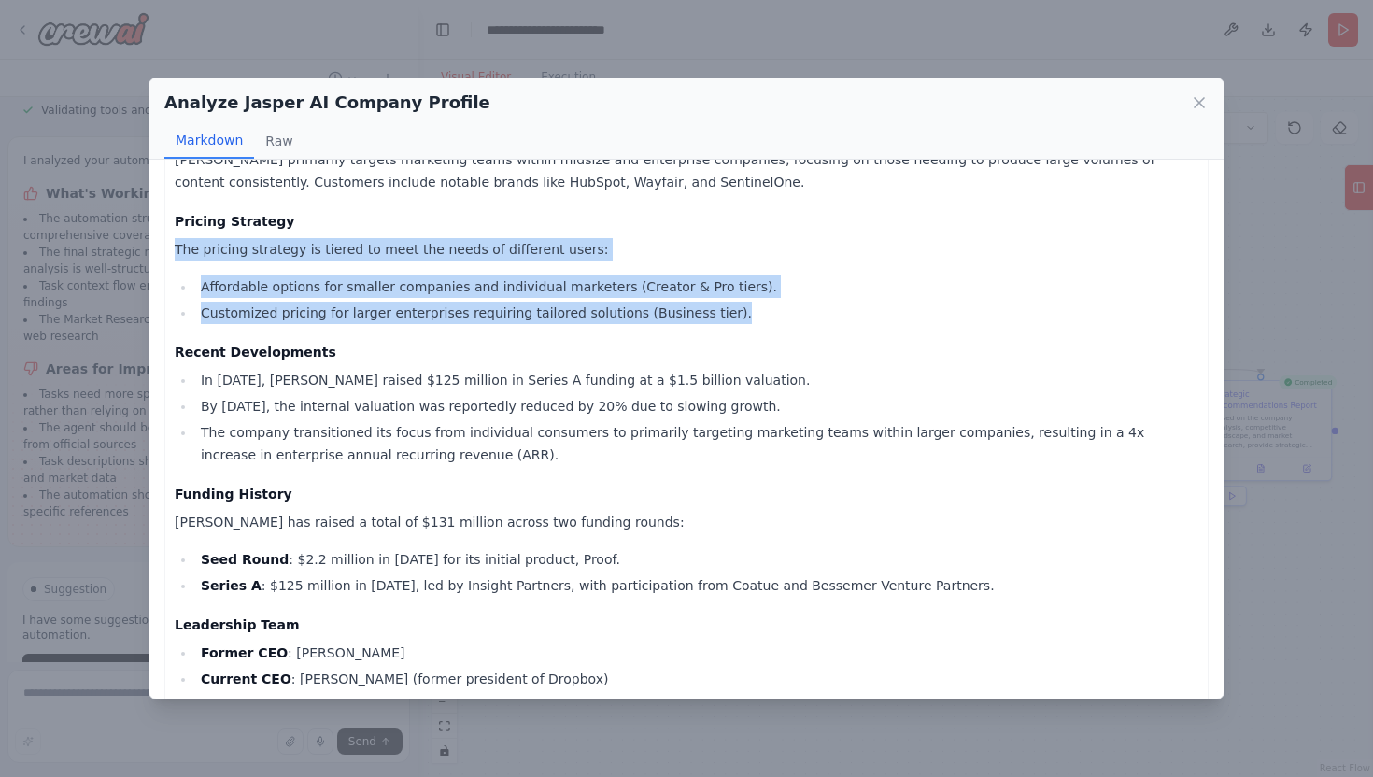
scroll to position [969, 0]
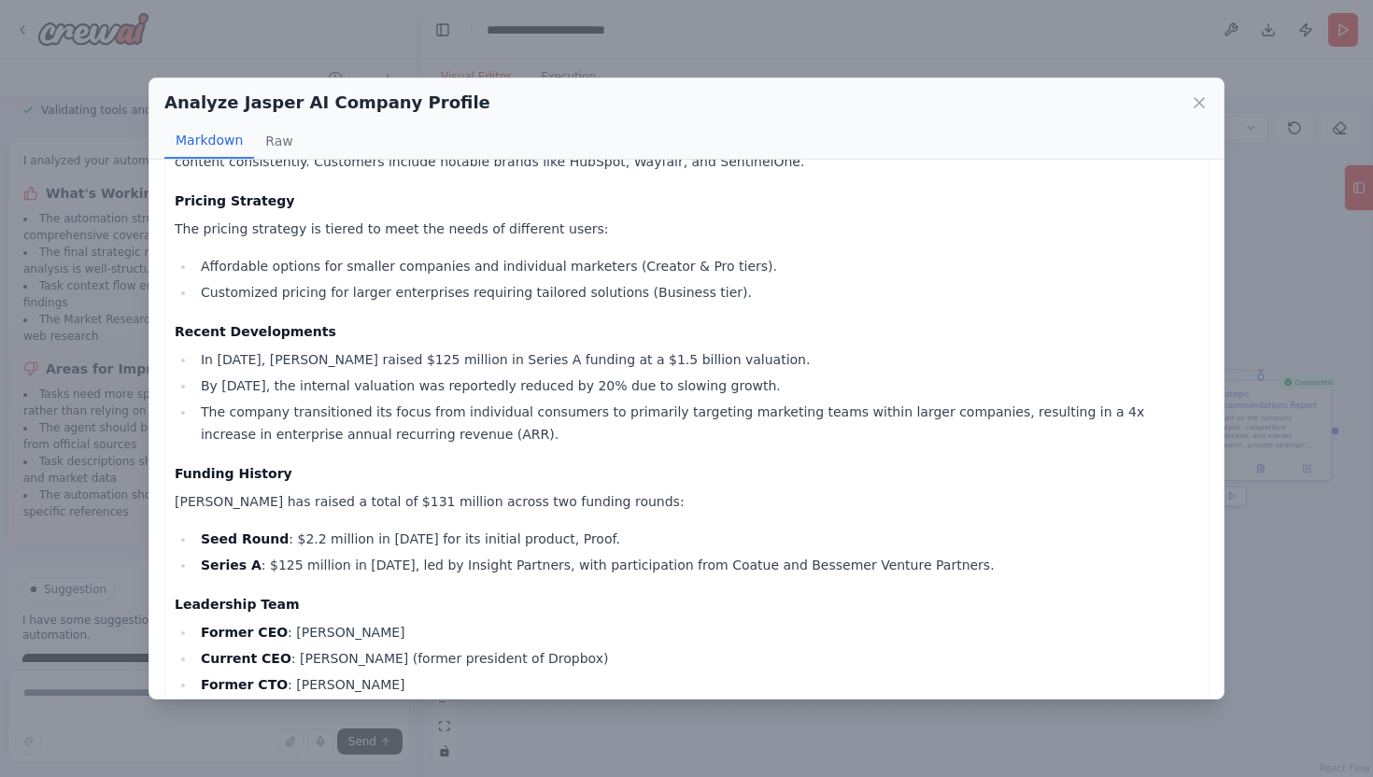
click at [571, 735] on div "Analyze Jasper AI Company Profile Markdown Raw Jasper AI Company Profile Report…" at bounding box center [686, 388] width 1373 height 777
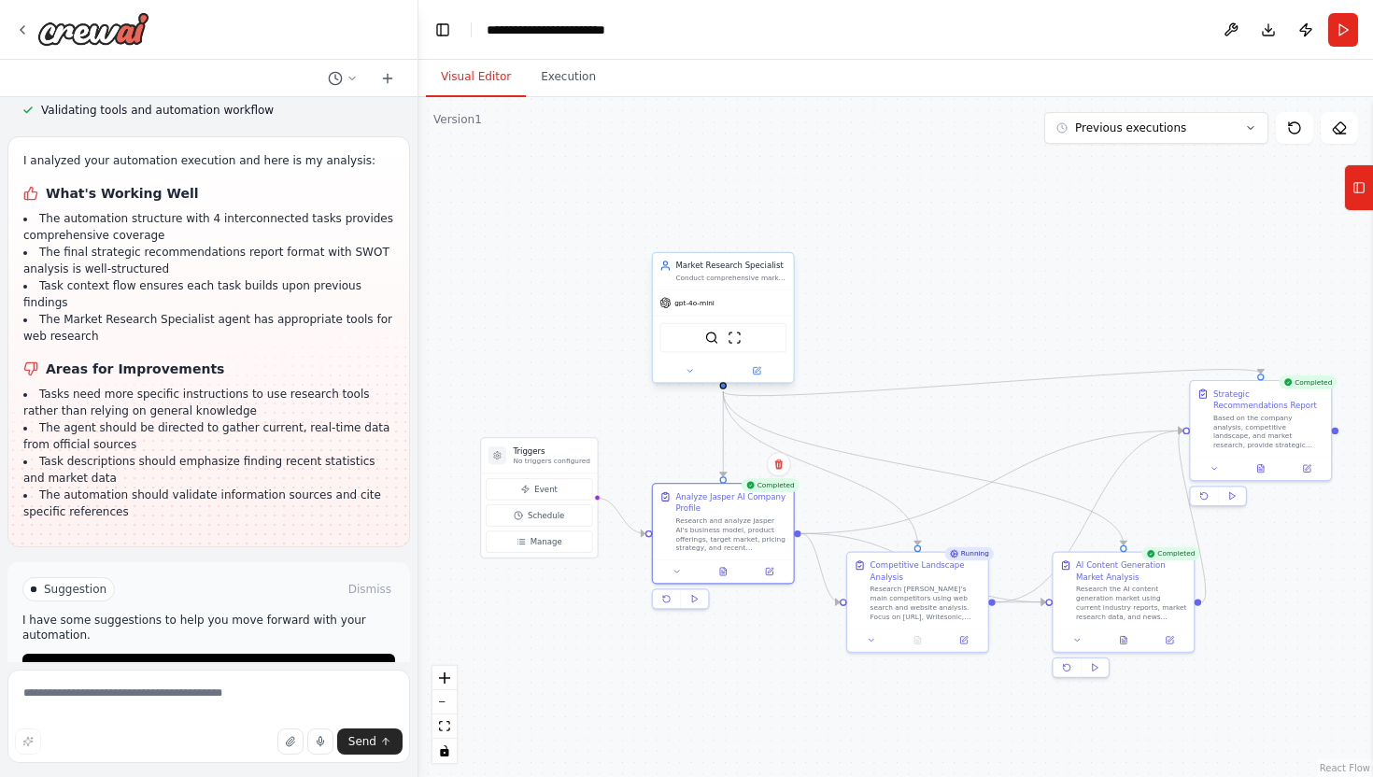
click at [763, 379] on div at bounding box center [723, 371] width 141 height 22
click at [762, 366] on button at bounding box center [756, 371] width 64 height 14
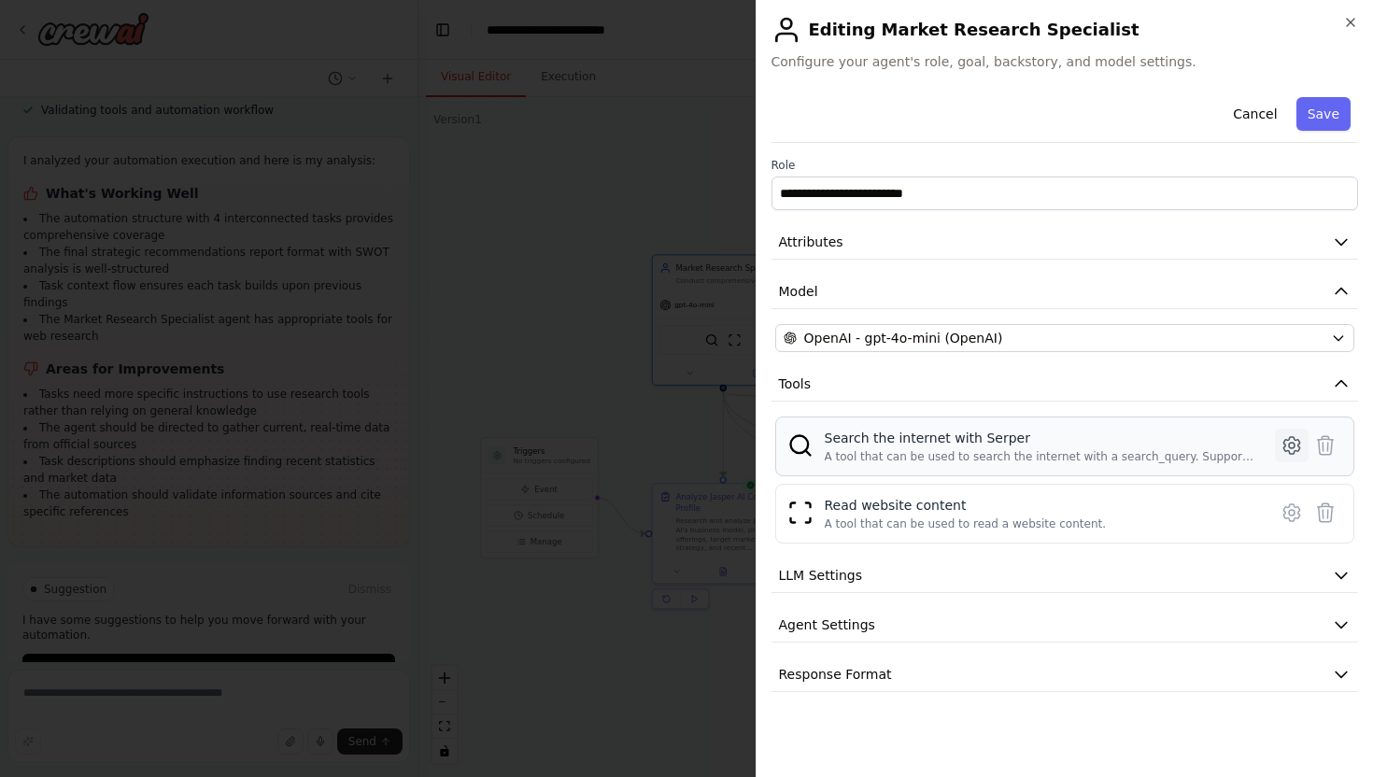
click at [1292, 443] on icon at bounding box center [1292, 446] width 6 height 6
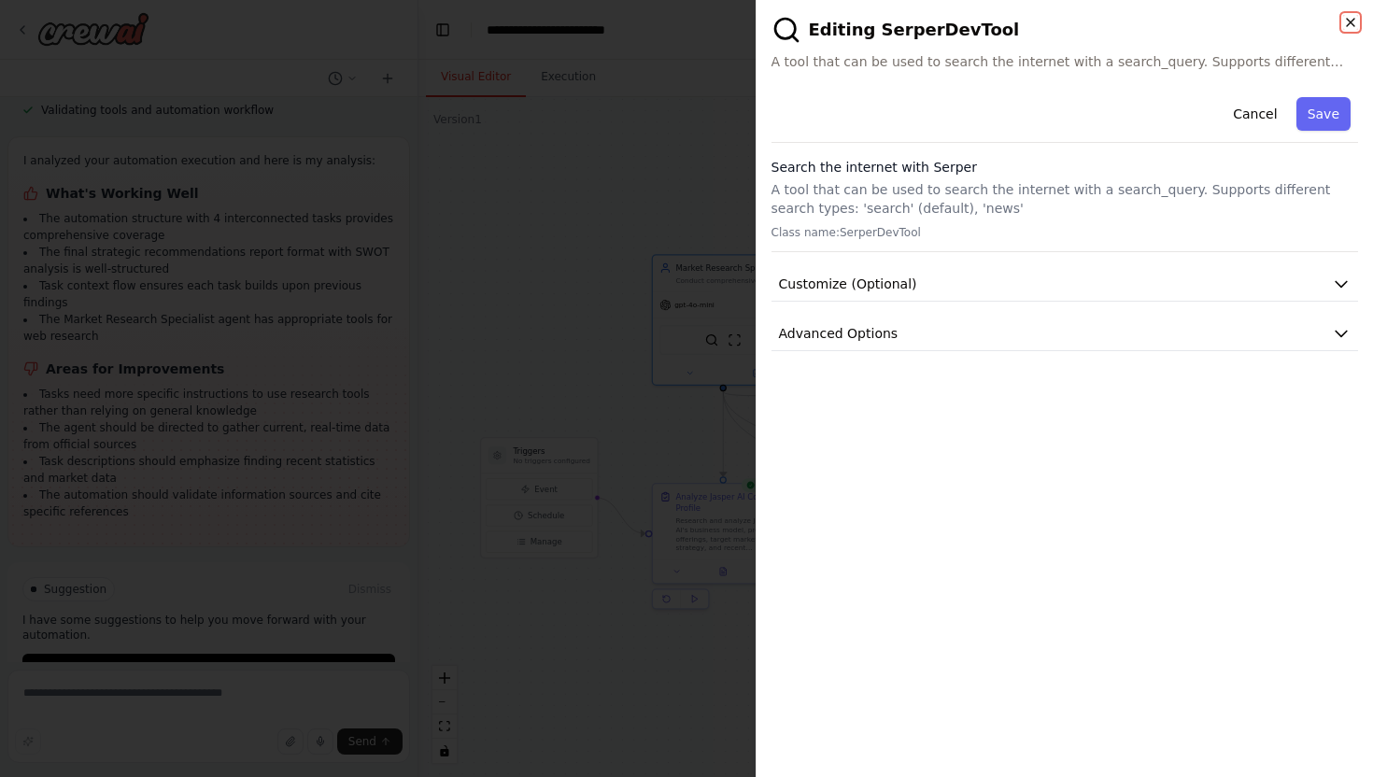
click at [1353, 21] on icon "button" at bounding box center [1350, 22] width 7 height 7
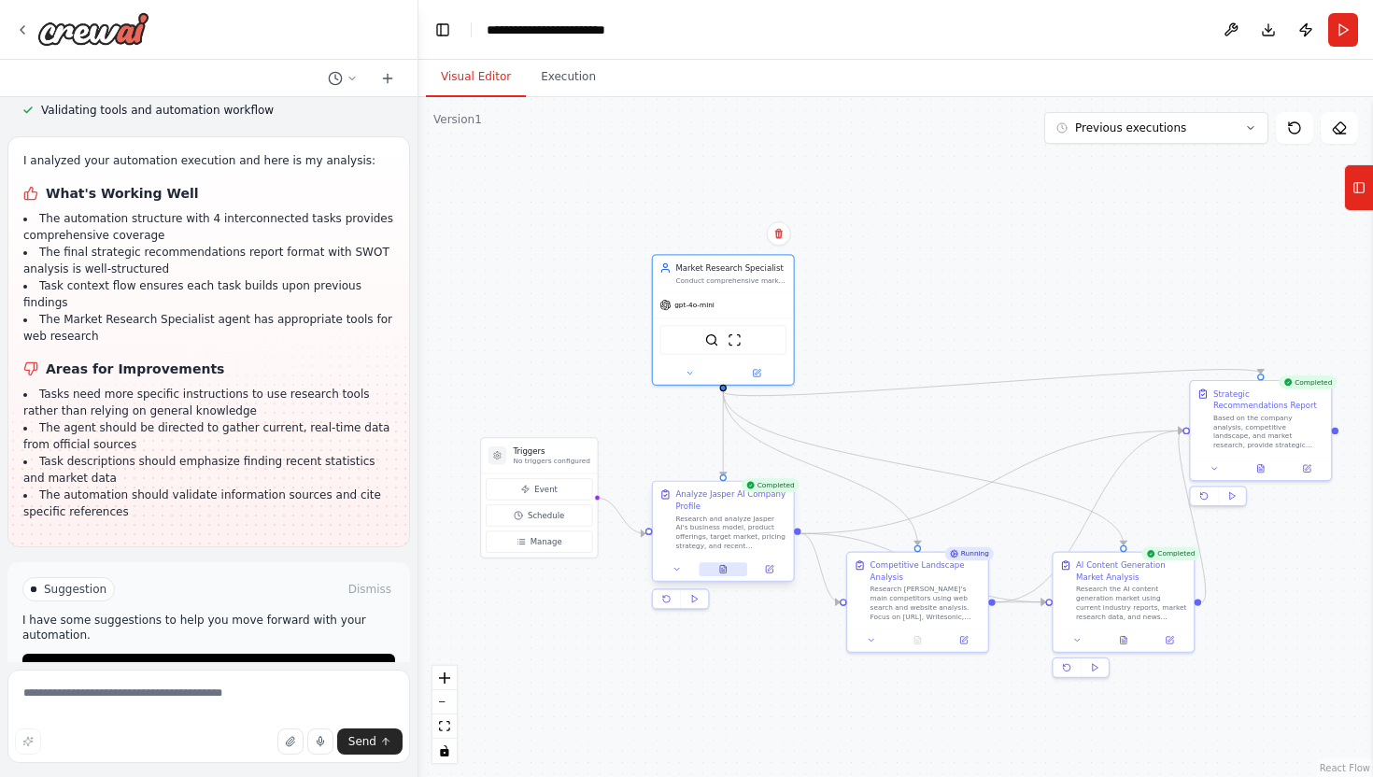
click at [724, 572] on icon at bounding box center [723, 568] width 7 height 7
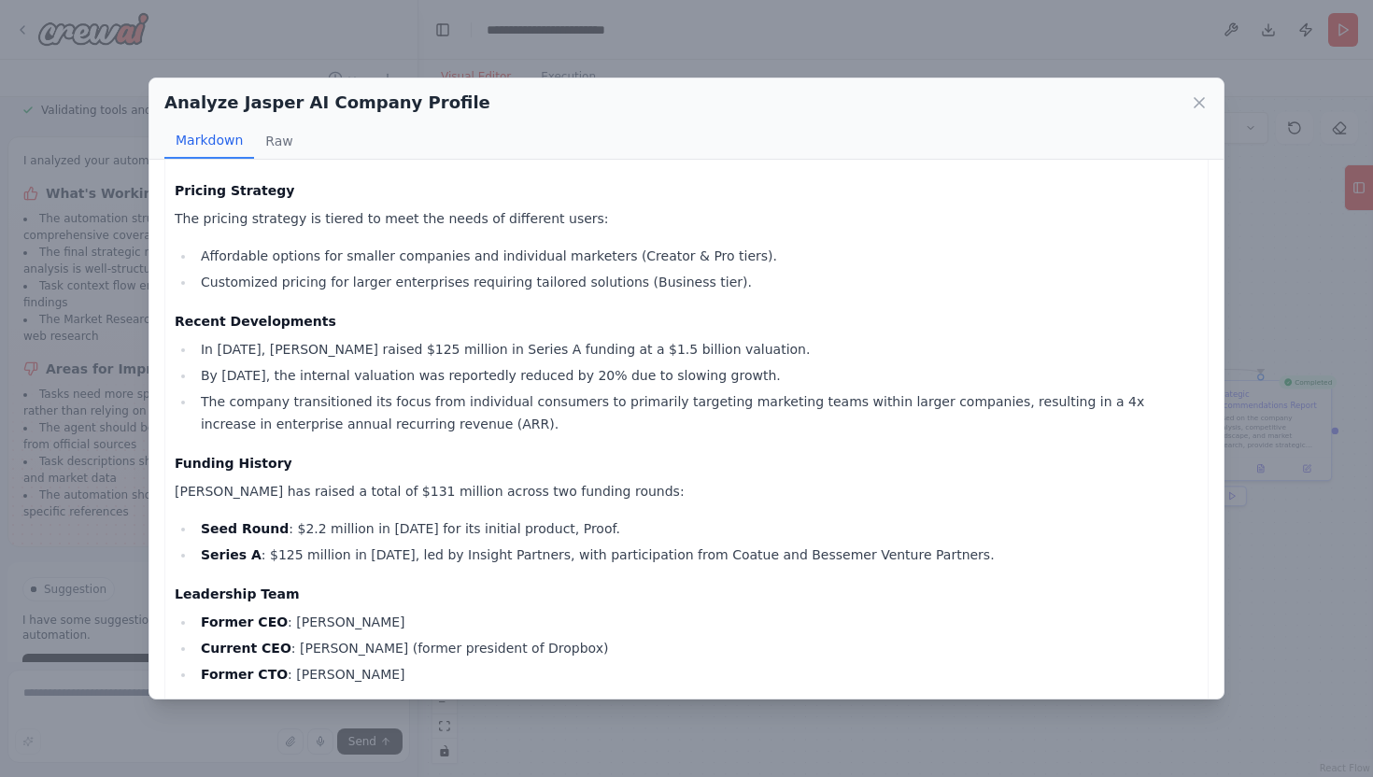
scroll to position [980, 0]
drag, startPoint x: 394, startPoint y: 557, endPoint x: 445, endPoint y: 557, distance: 50.5
click at [445, 557] on li "Series A : $125 million in [DATE], led by Insight Partners, with participation …" at bounding box center [696, 554] width 1003 height 22
click at [1201, 104] on icon at bounding box center [1199, 102] width 9 height 9
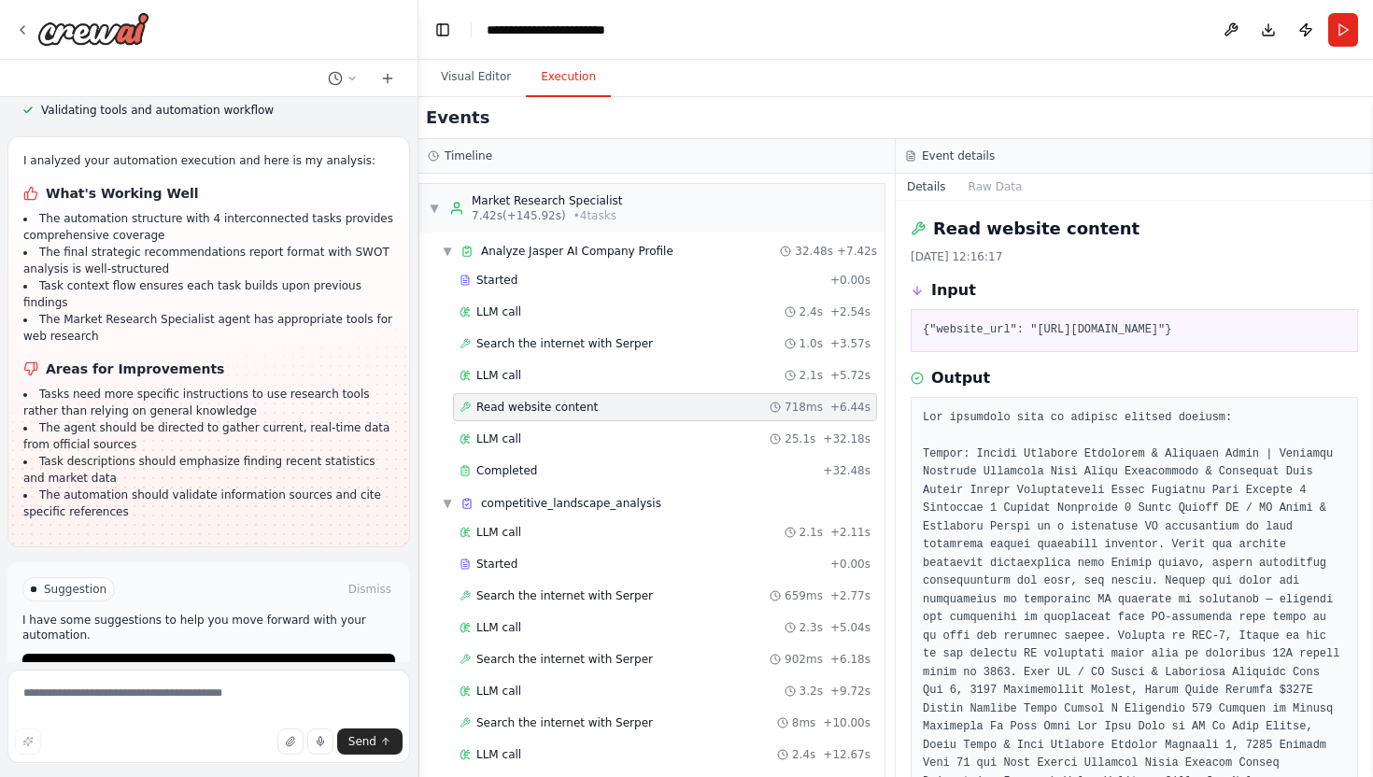
click at [563, 78] on button "Execution" at bounding box center [568, 77] width 85 height 39
click at [529, 311] on div "LLM call 2.4s + 2.54s" at bounding box center [665, 312] width 411 height 15
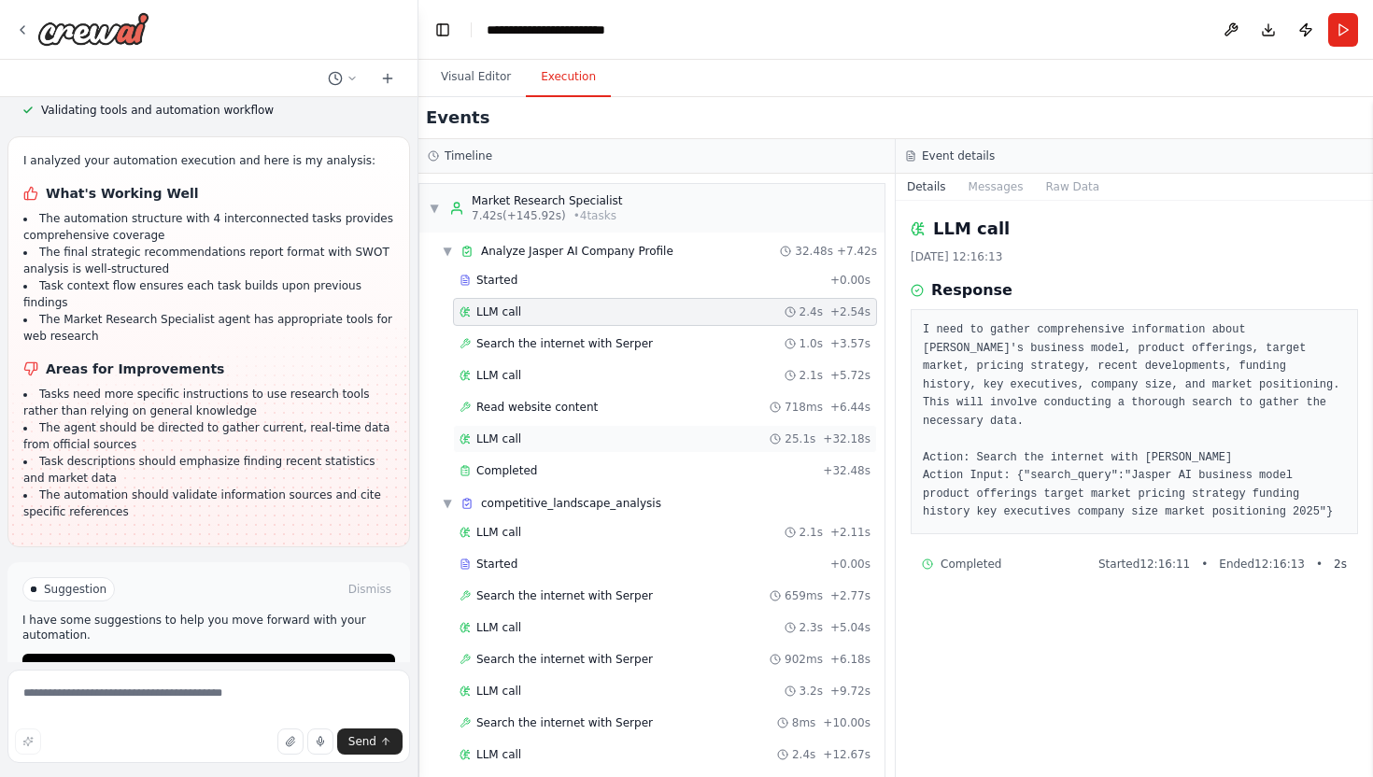
click at [567, 432] on div "LLM call 25.1s + 32.18s" at bounding box center [665, 439] width 411 height 15
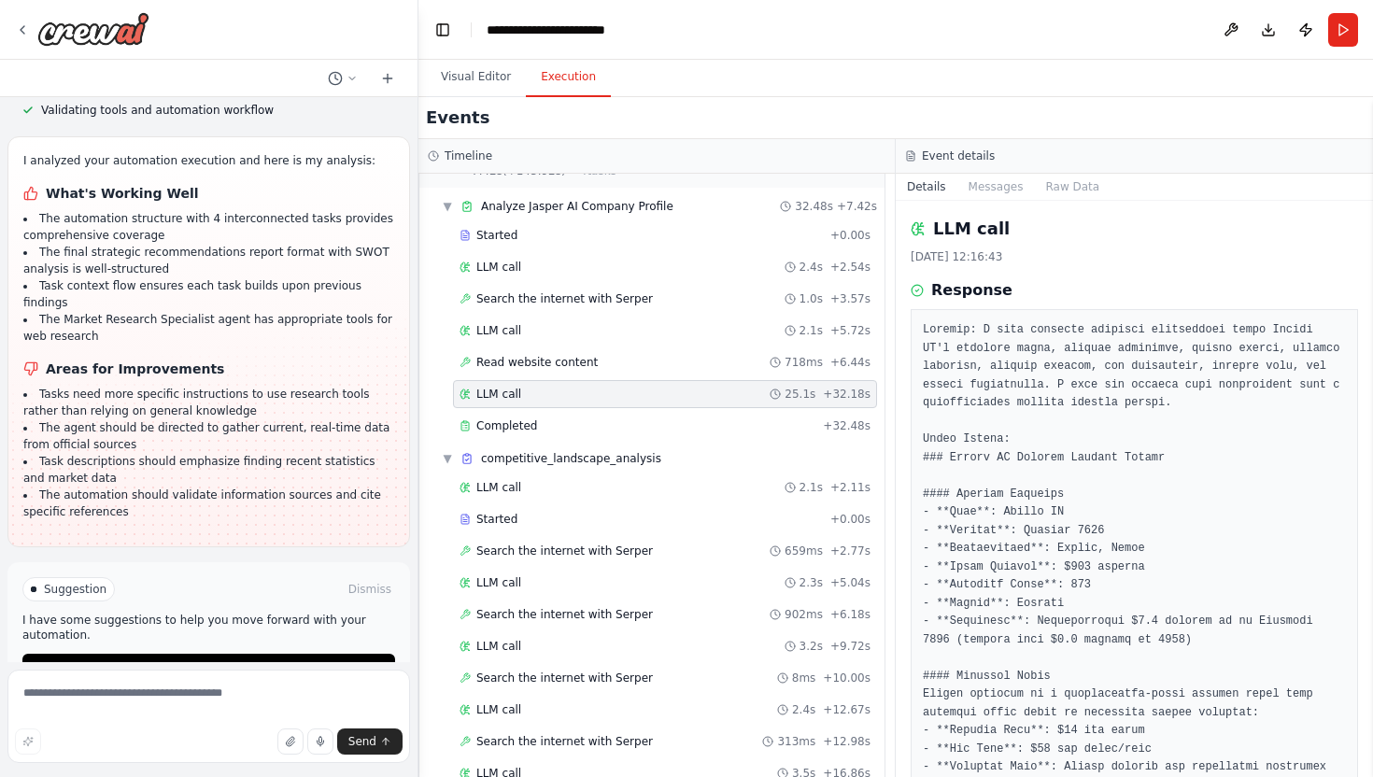
scroll to position [46, 0]
click at [567, 429] on div "Completed" at bounding box center [638, 425] width 356 height 15
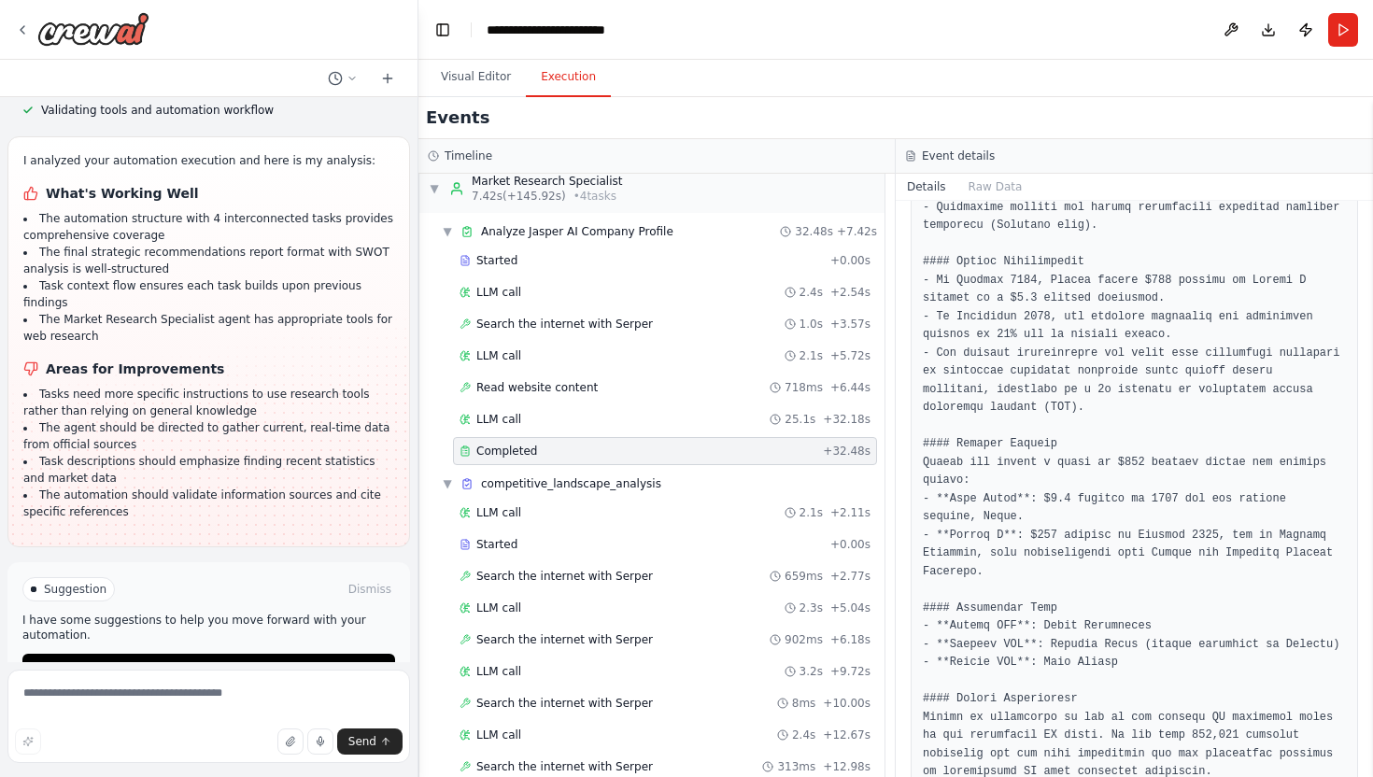
scroll to position [14, 0]
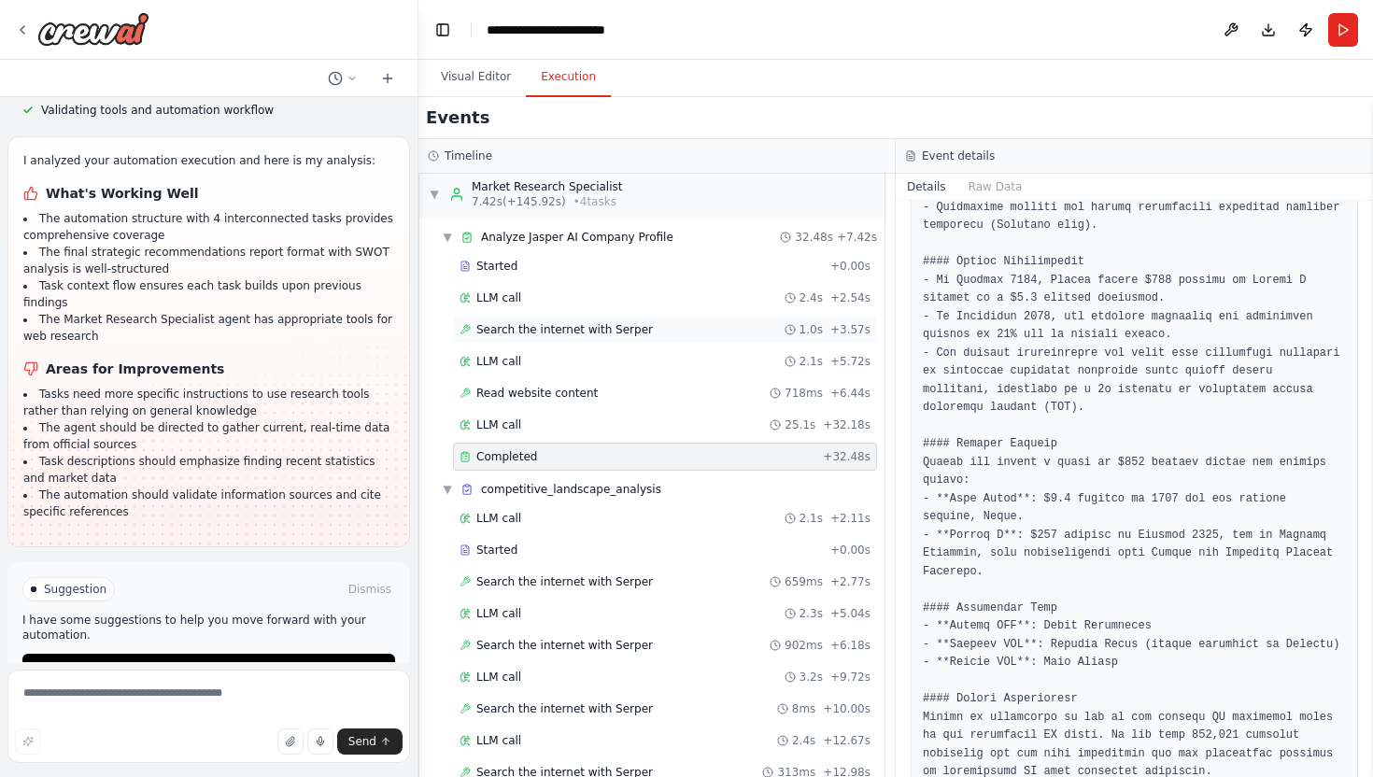
click at [571, 334] on span "Search the internet with Serper" at bounding box center [565, 329] width 177 height 15
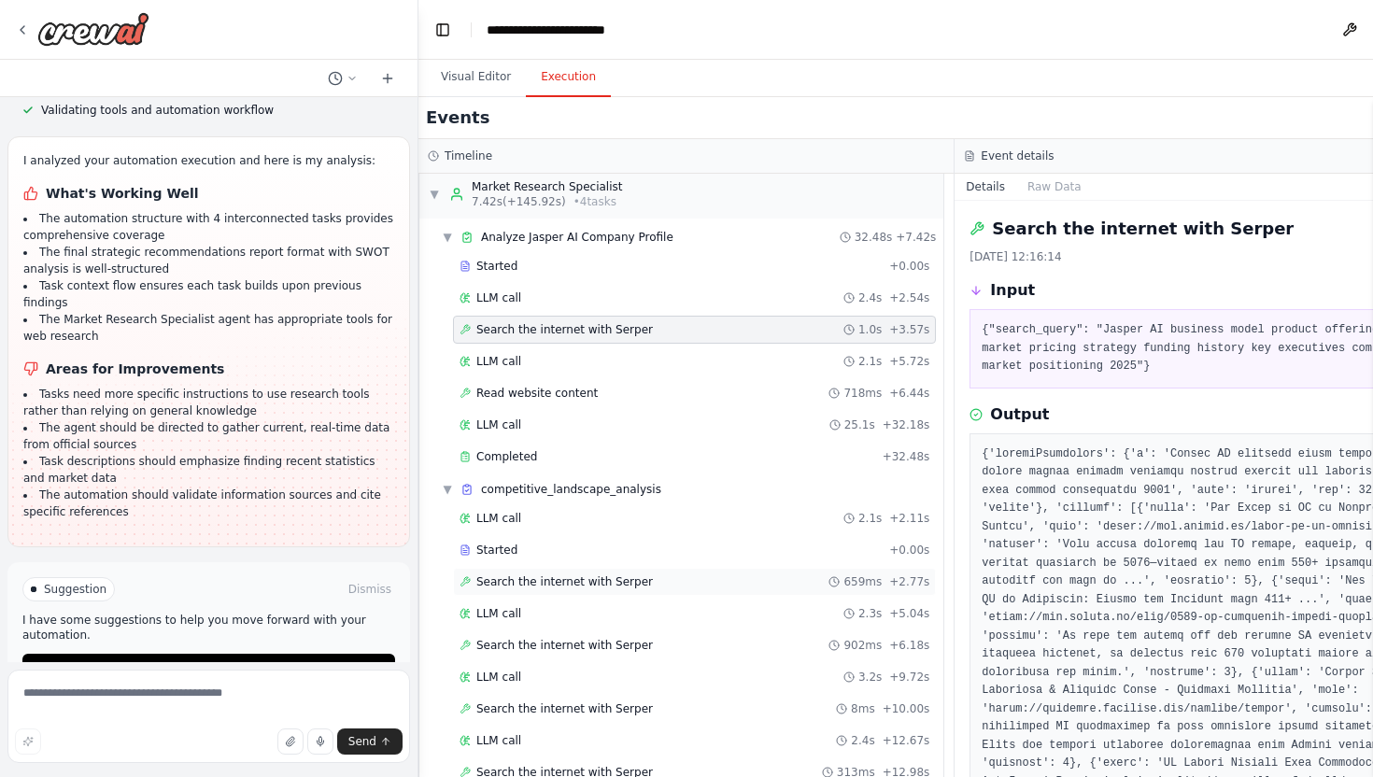
click at [610, 572] on div "Search the internet with [PERSON_NAME] 659ms + 2.77s" at bounding box center [694, 582] width 483 height 28
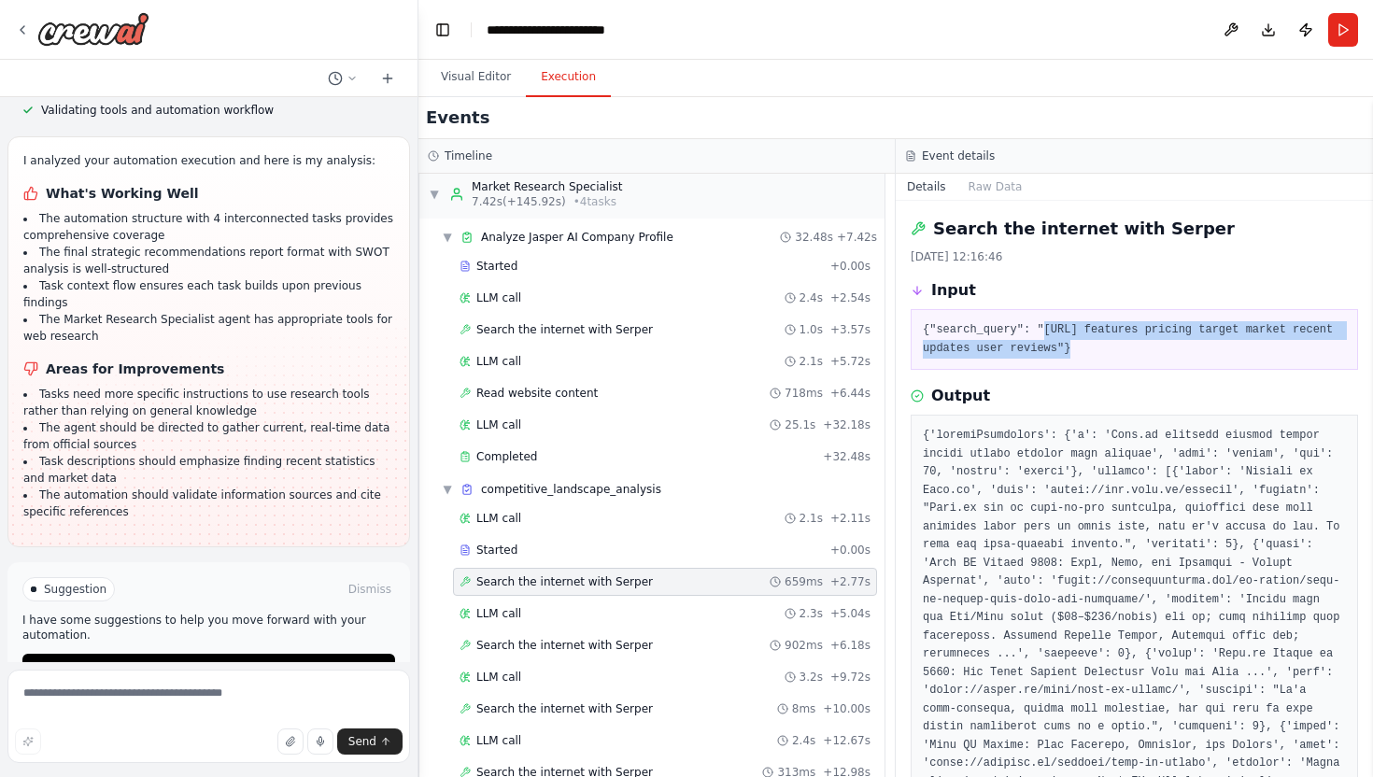
drag, startPoint x: 1046, startPoint y: 331, endPoint x: 1103, endPoint y: 351, distance: 59.7
click at [1103, 351] on pre "{"search_query": "[URL] features pricing target market recent updates user revi…" at bounding box center [1134, 339] width 423 height 36
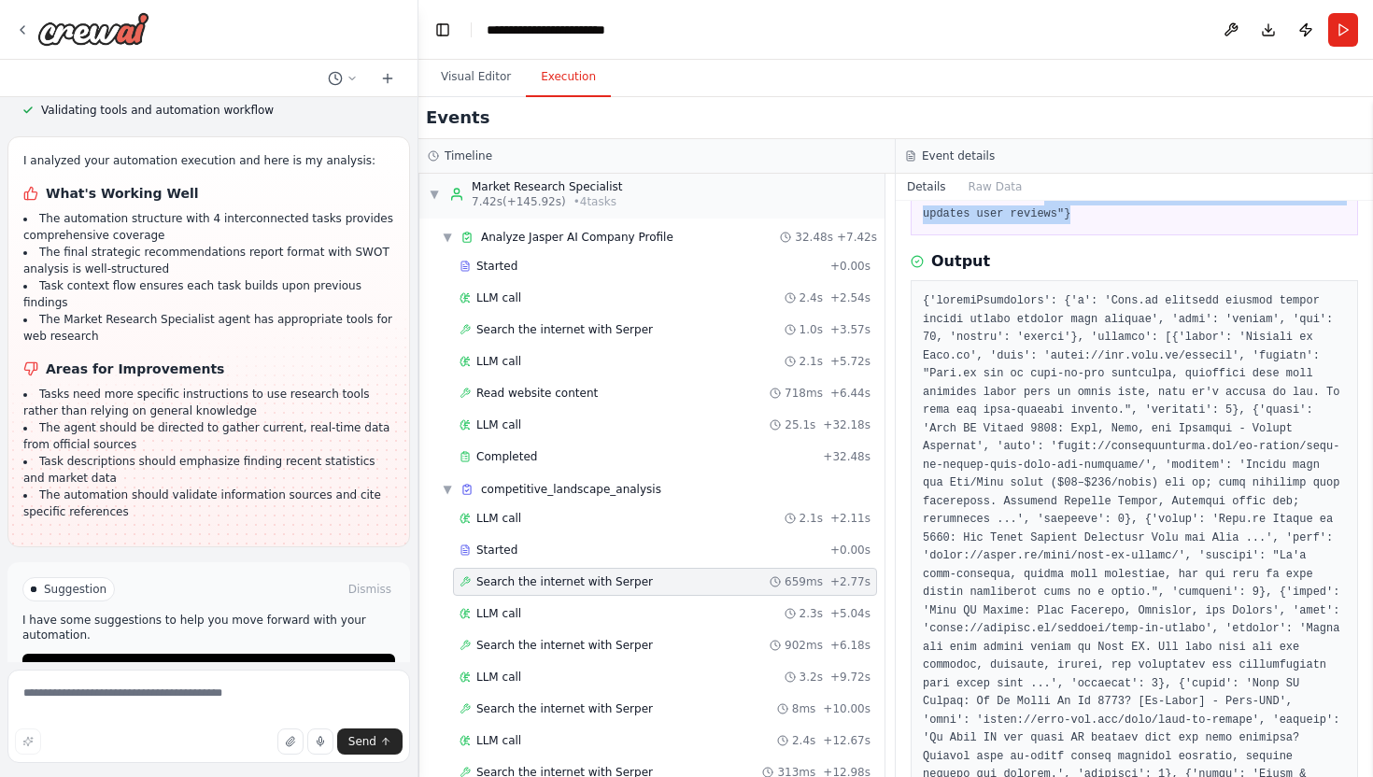
scroll to position [0, 0]
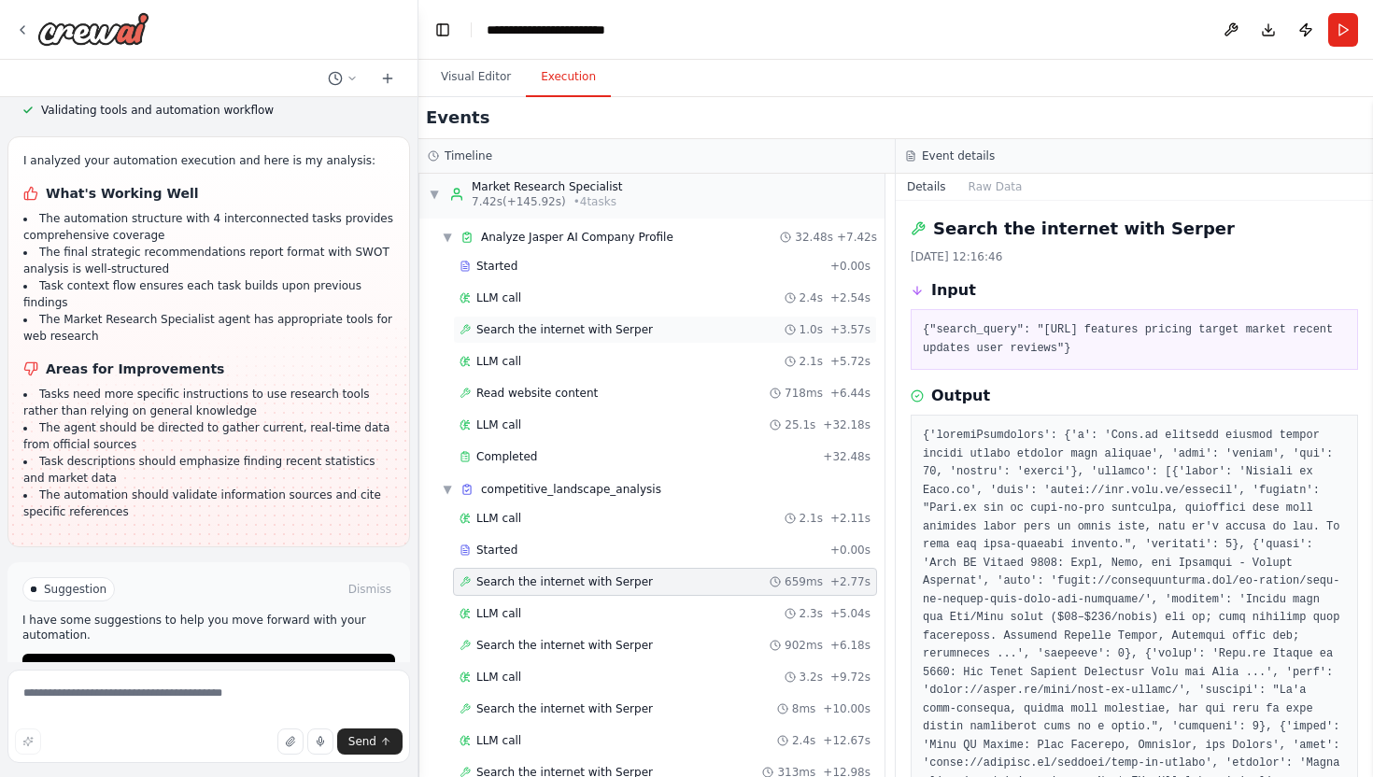
click at [572, 333] on span "Search the internet with Serper" at bounding box center [565, 329] width 177 height 15
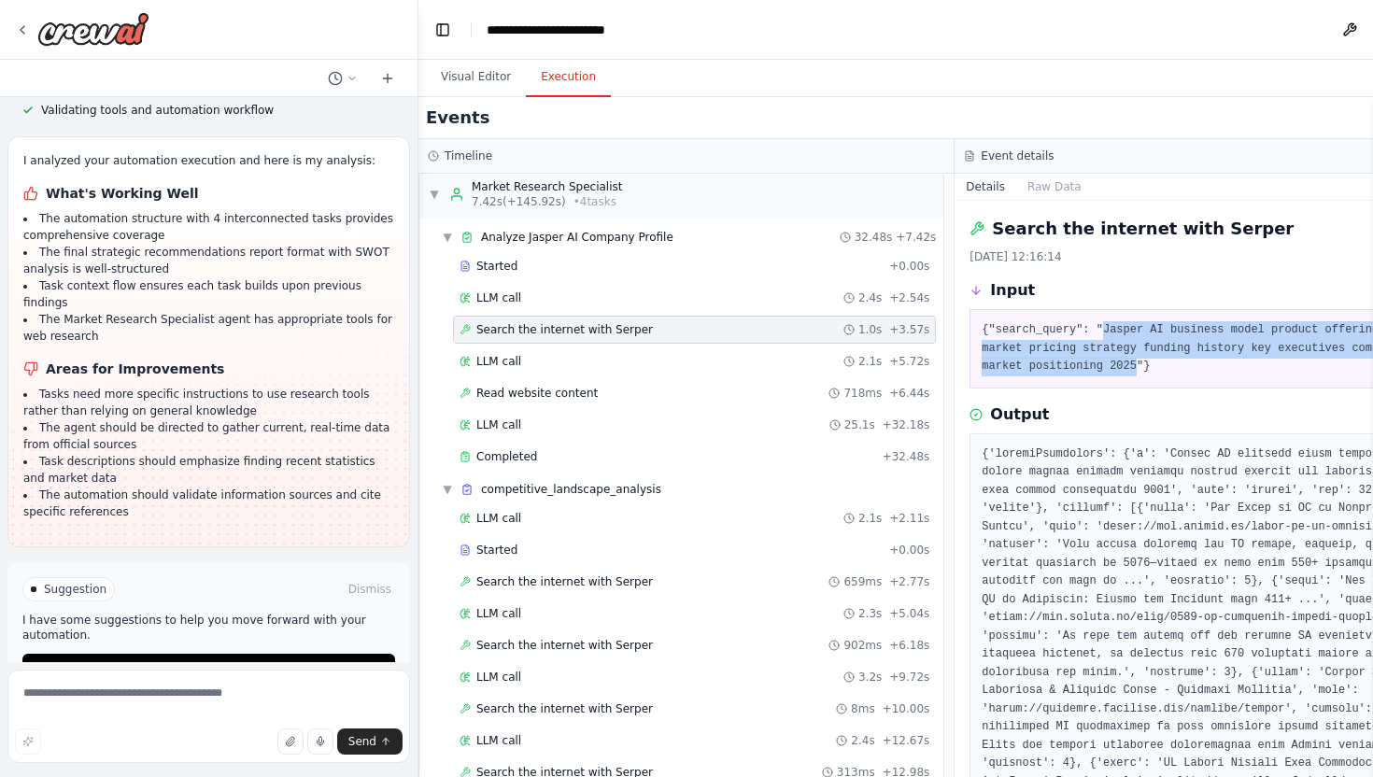
drag, startPoint x: 1099, startPoint y: 328, endPoint x: 1130, endPoint y: 367, distance: 49.9
click at [1130, 367] on pre "{"search_query": "Jasper AI business model product offerings target market pric…" at bounding box center [1223, 348] width 482 height 55
copy pre "Jasper AI business model product offerings target market pricing strategy fundi…"
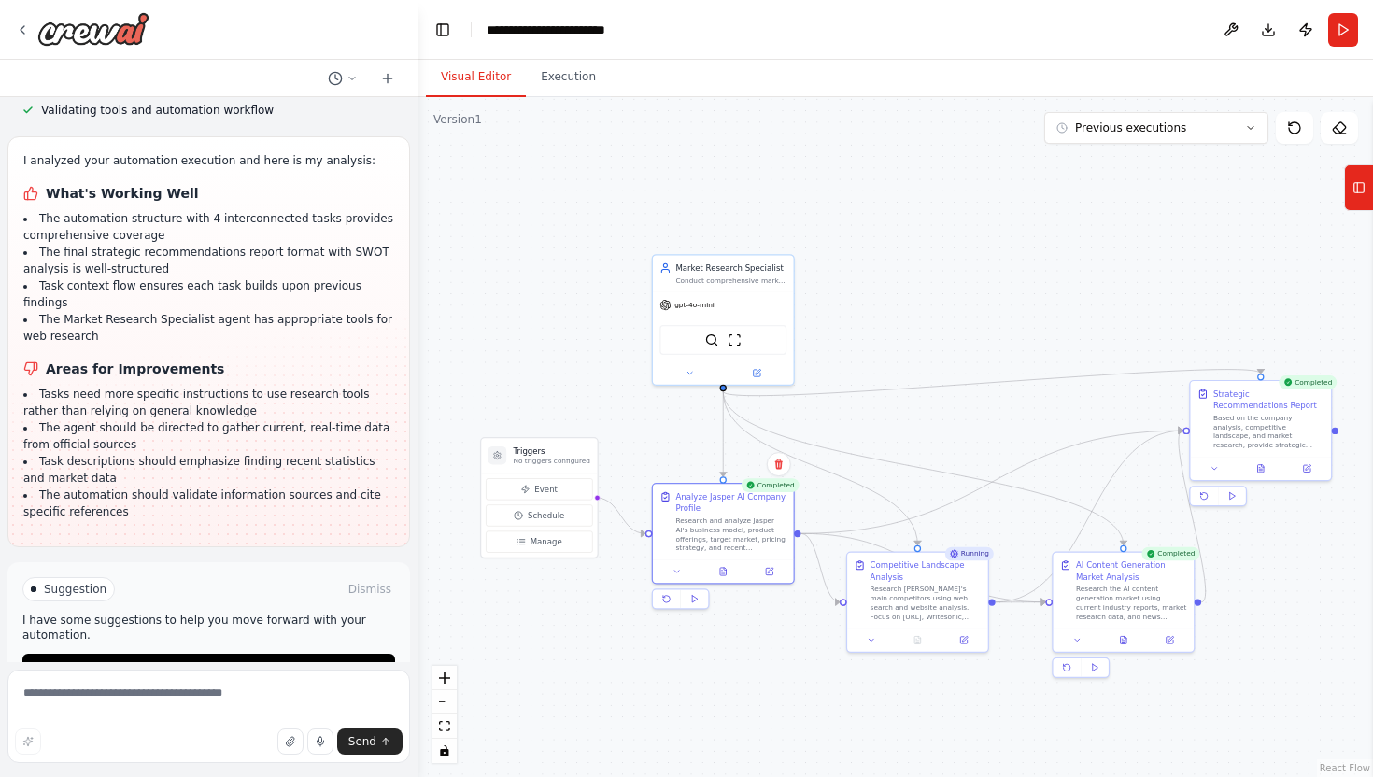
click at [461, 70] on button "Visual Editor" at bounding box center [476, 77] width 100 height 39
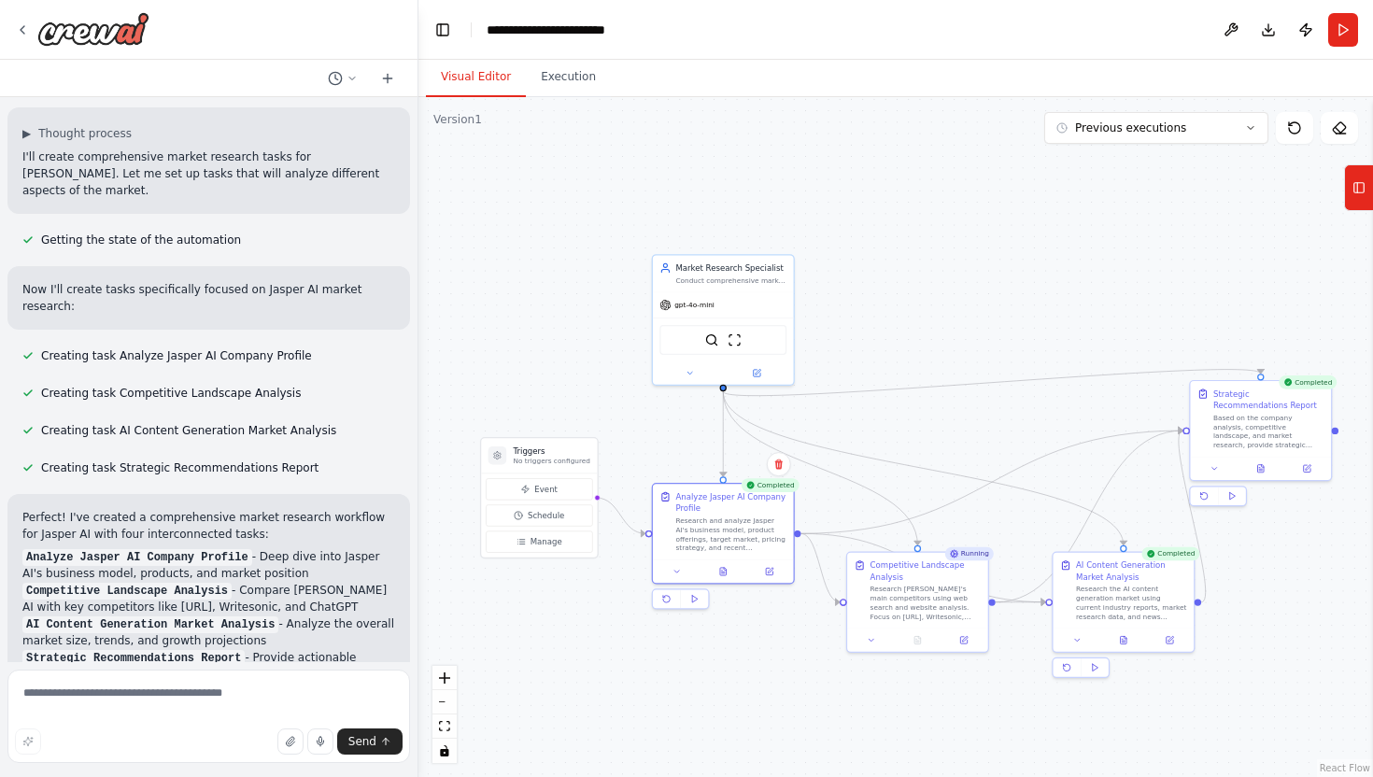
scroll to position [1041, 0]
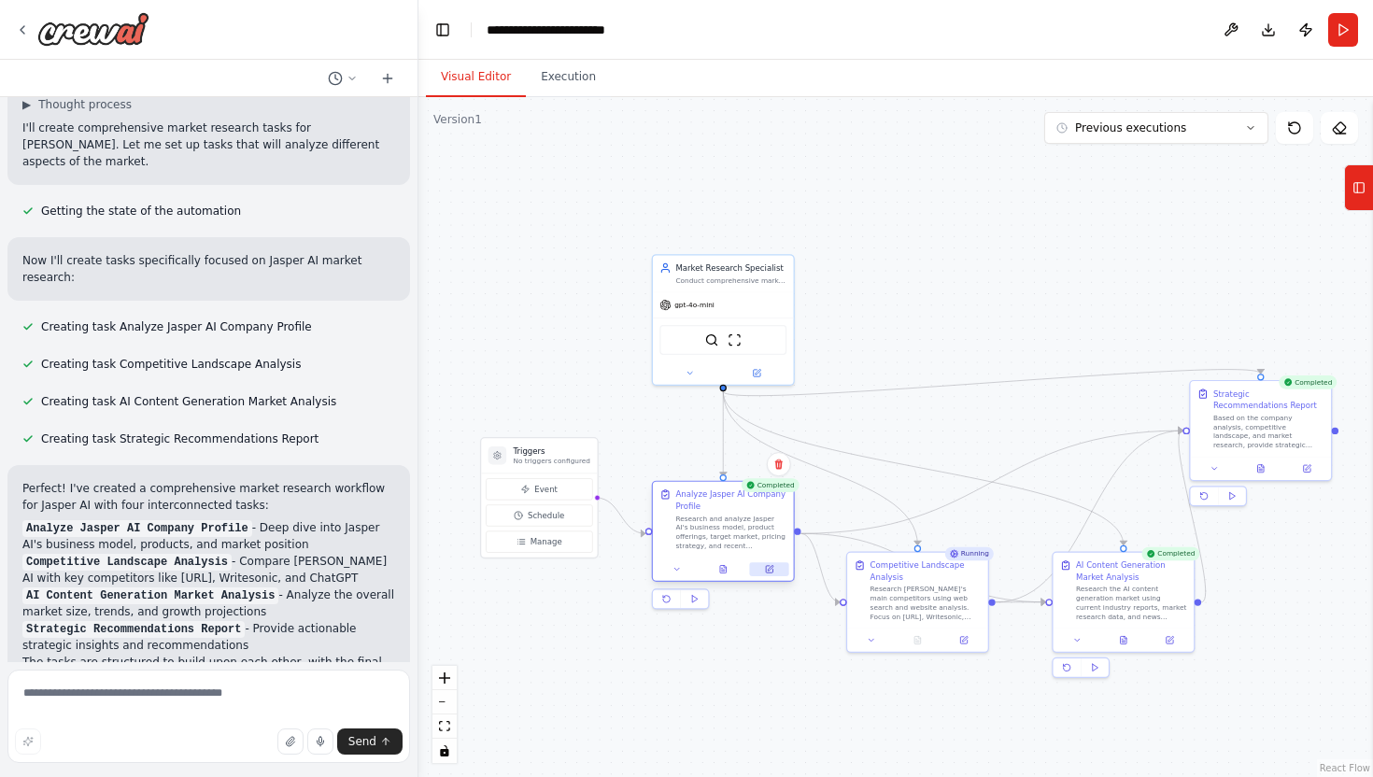
click at [772, 570] on icon at bounding box center [769, 569] width 7 height 7
click at [727, 569] on icon at bounding box center [723, 569] width 9 height 9
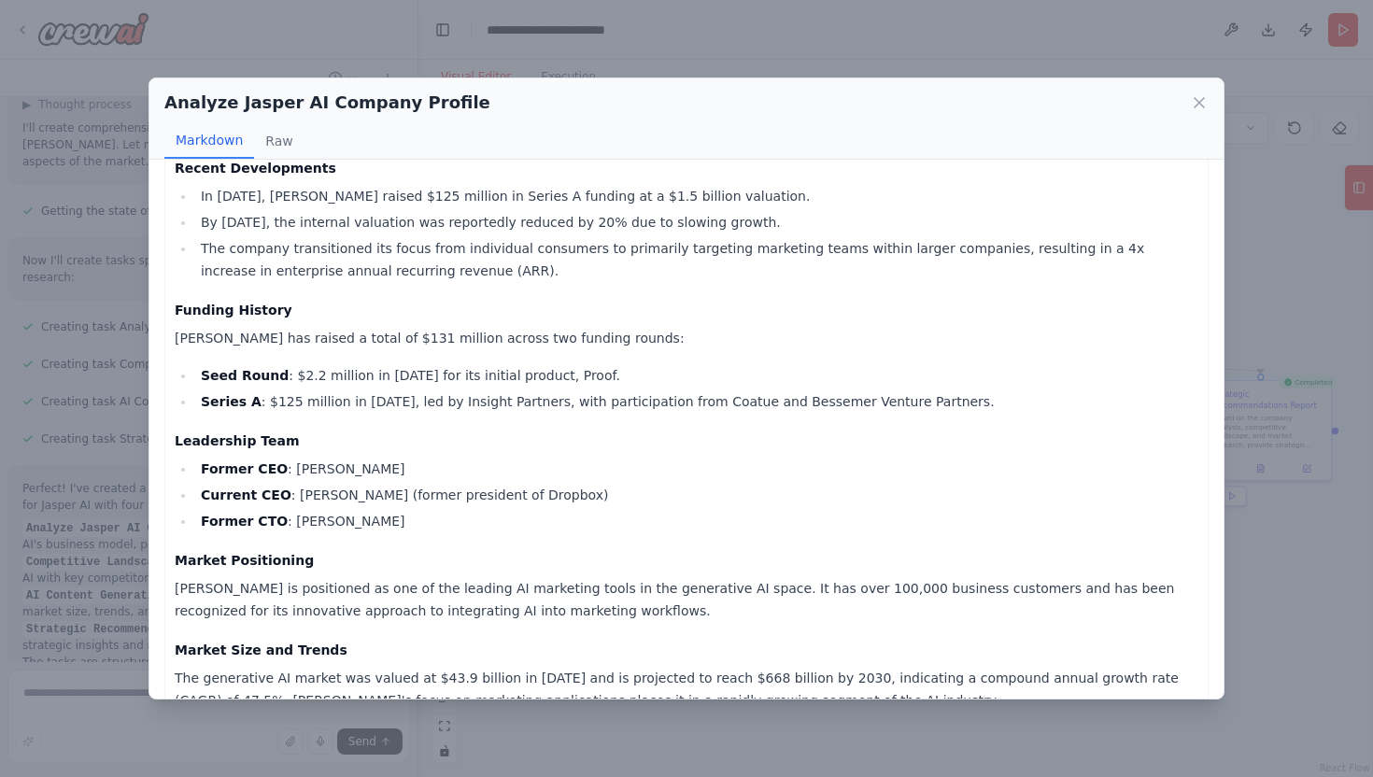
scroll to position [1283, 0]
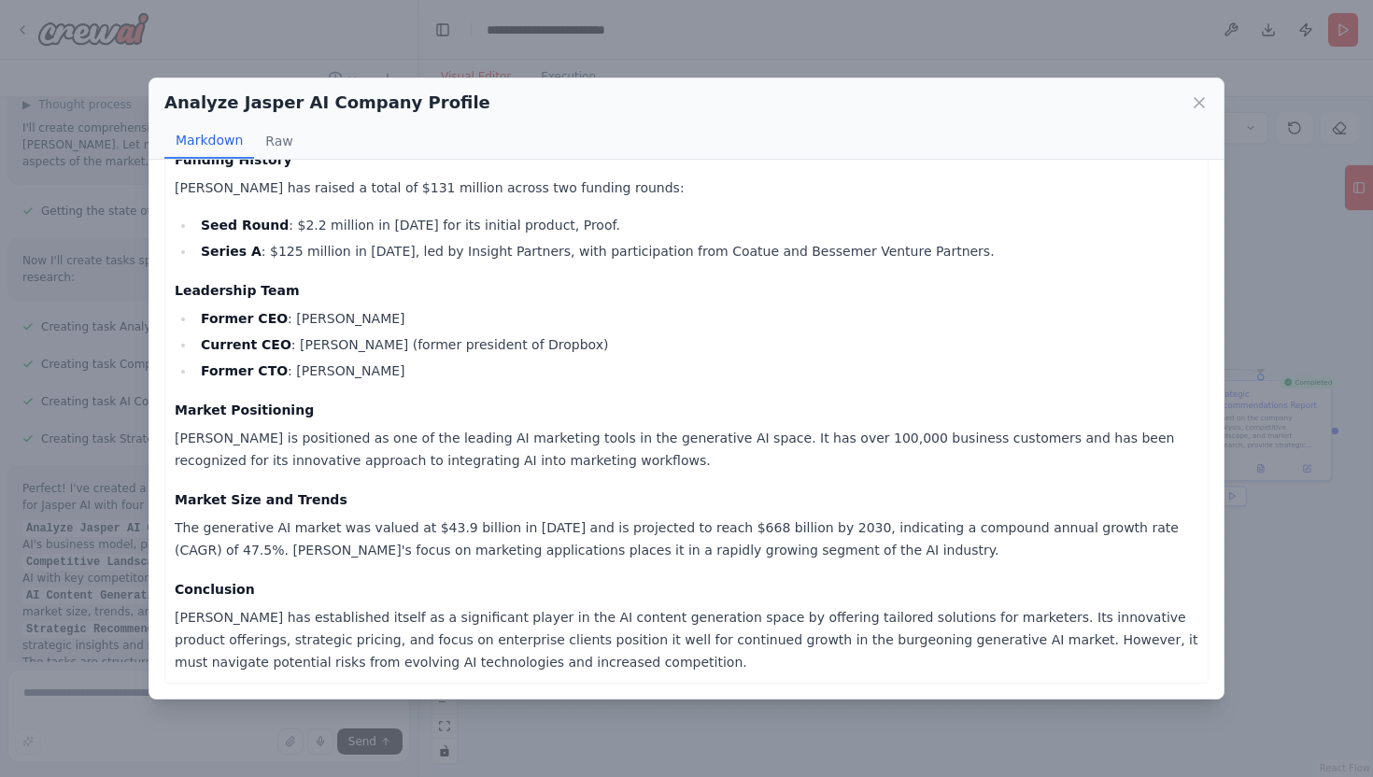
click at [692, 723] on div "Analyze Jasper AI Company Profile Markdown Raw Jasper AI Company Profile Report…" at bounding box center [686, 388] width 1373 height 777
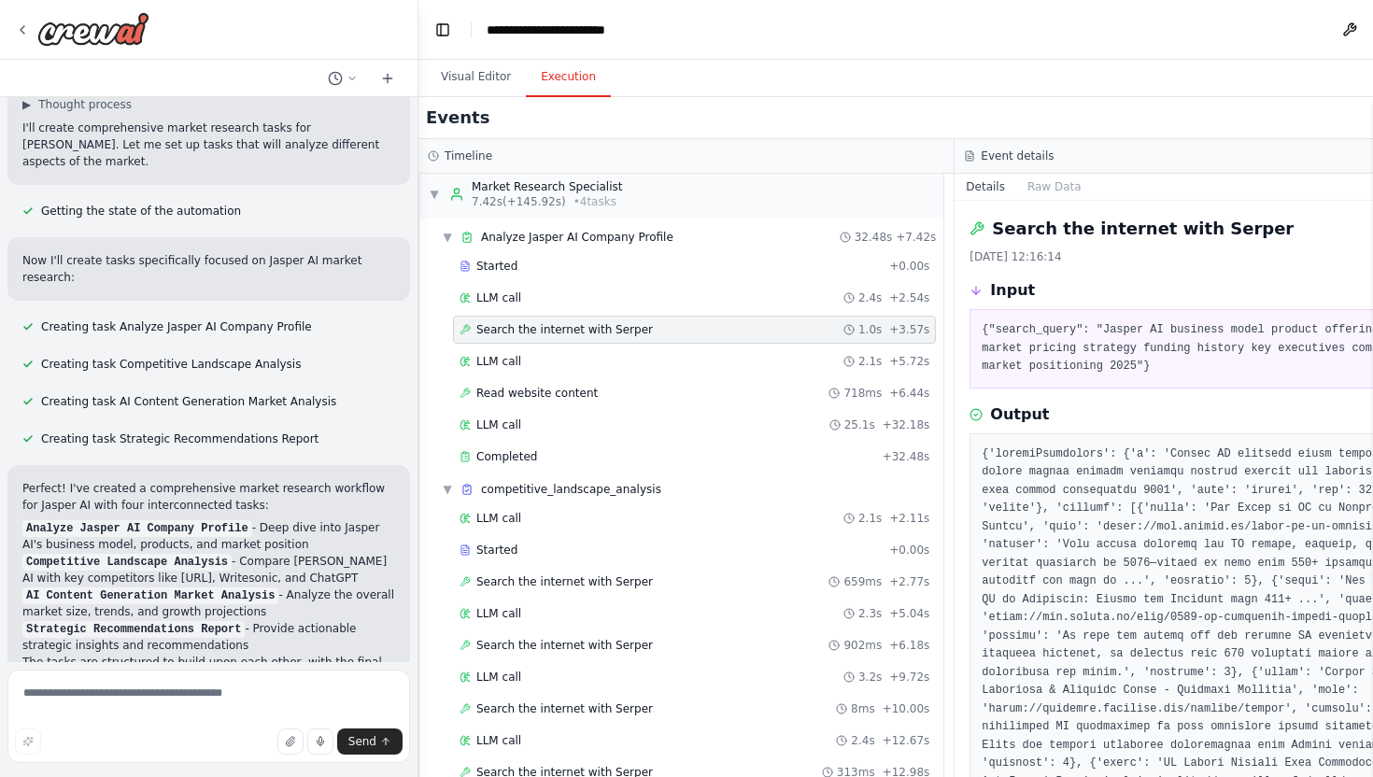
click at [564, 86] on button "Execution" at bounding box center [568, 77] width 85 height 39
click at [547, 399] on span "Read website content" at bounding box center [537, 393] width 121 height 15
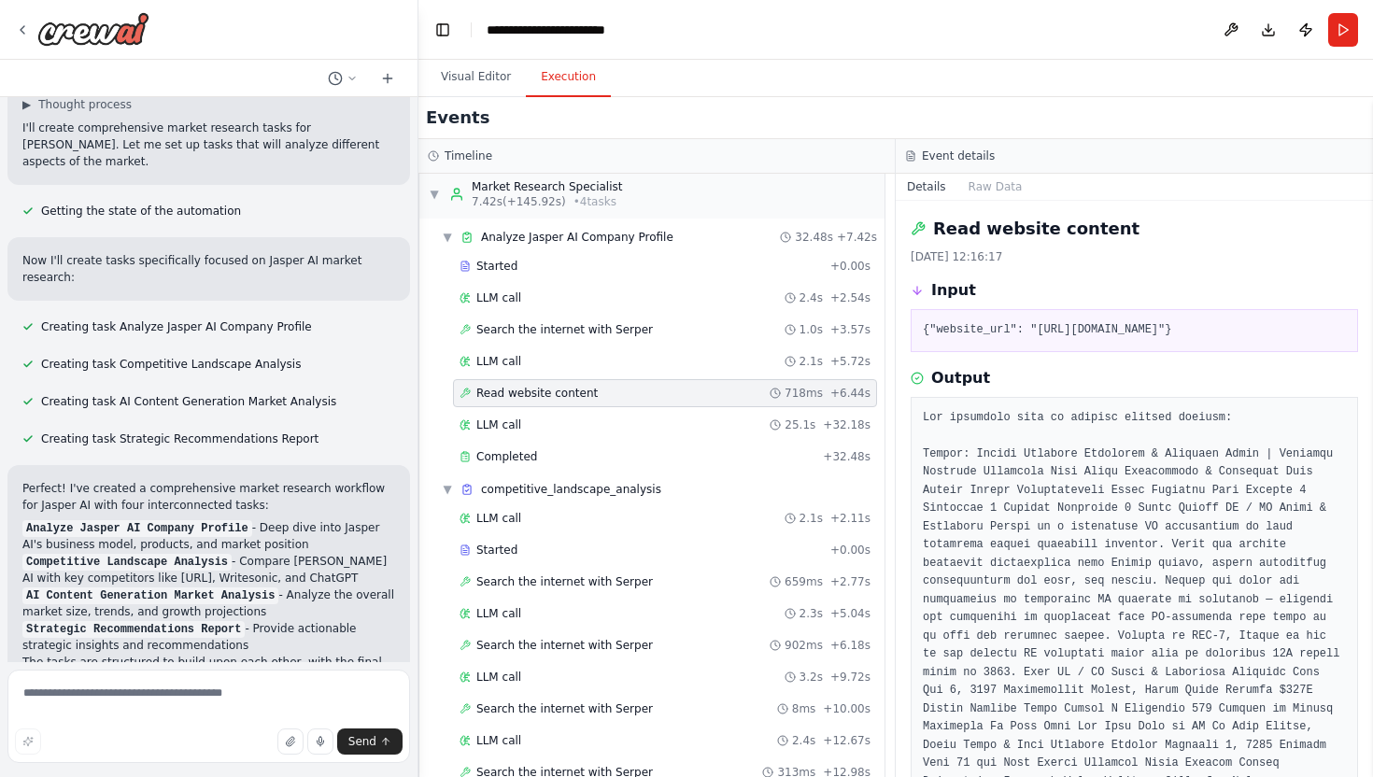
click at [629, 402] on div "Read website content 718ms + 6.44s" at bounding box center [665, 393] width 424 height 28
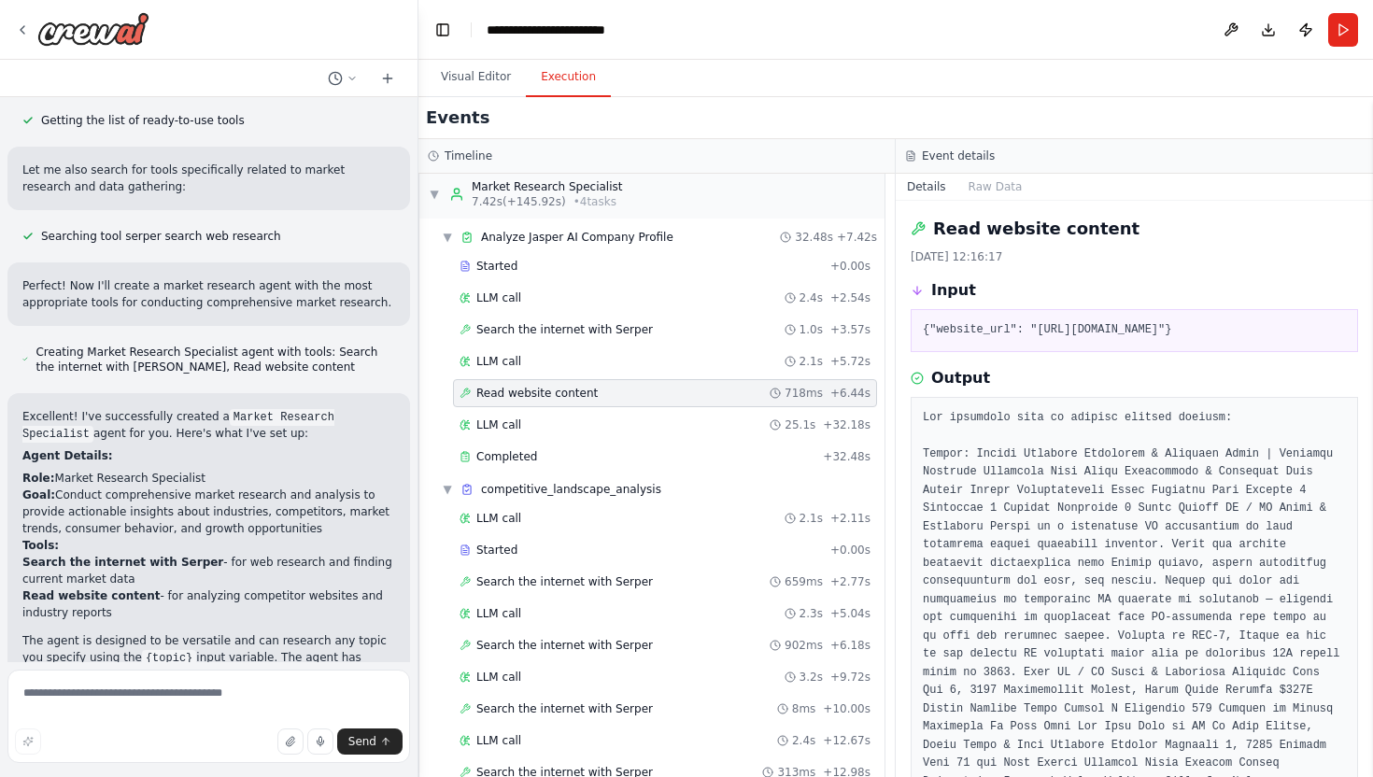
scroll to position [0, 0]
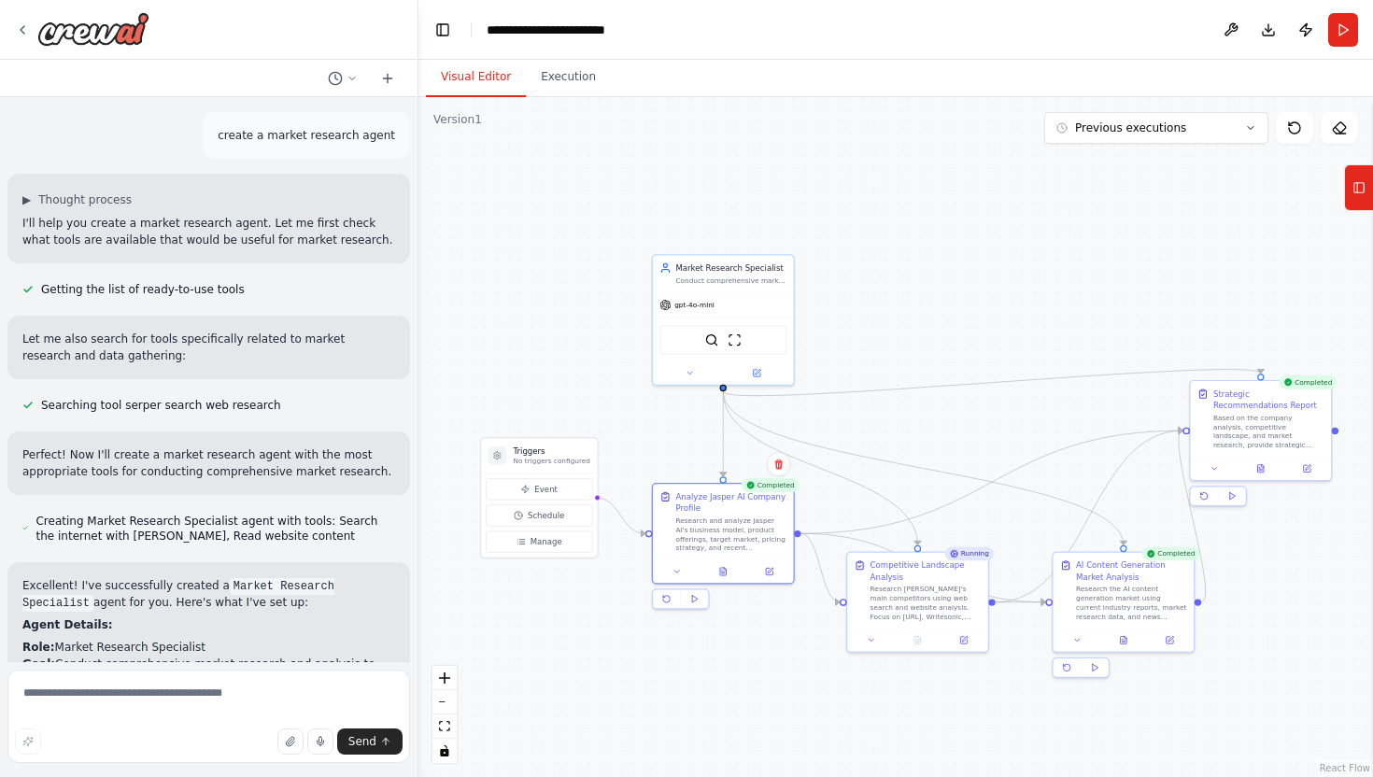
click at [477, 74] on button "Visual Editor" at bounding box center [476, 77] width 100 height 39
